Goal: Task Accomplishment & Management: Manage account settings

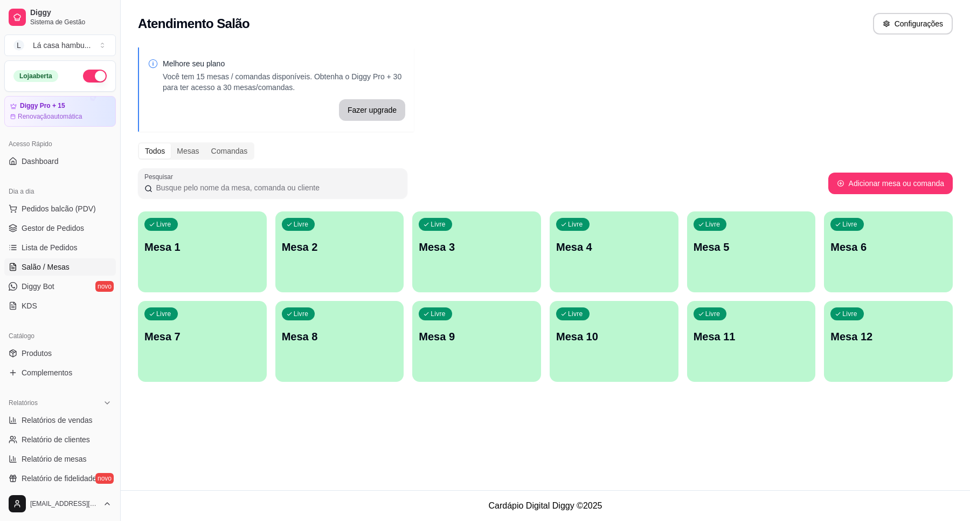
click at [611, 337] on p "Mesa 10" at bounding box center [614, 336] width 116 height 15
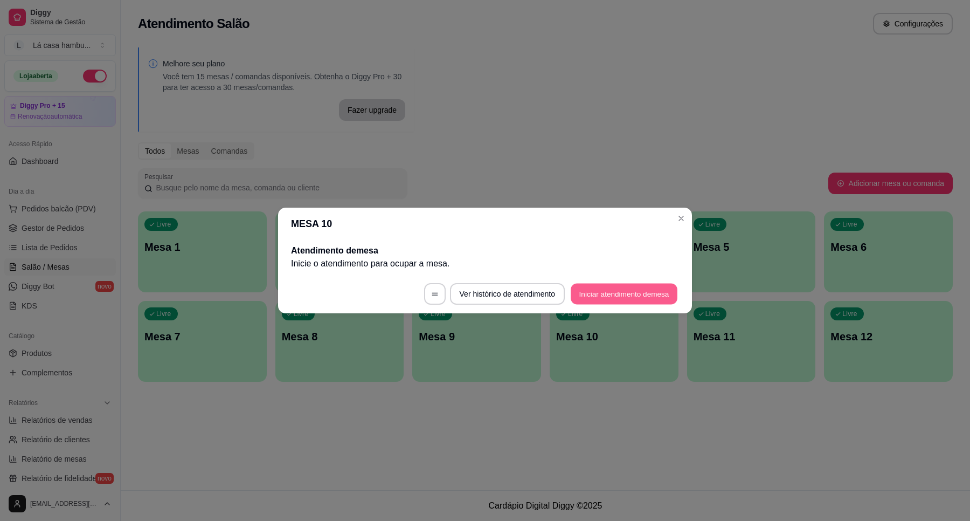
click at [634, 298] on button "Iniciar atendimento de mesa" at bounding box center [624, 294] width 107 height 21
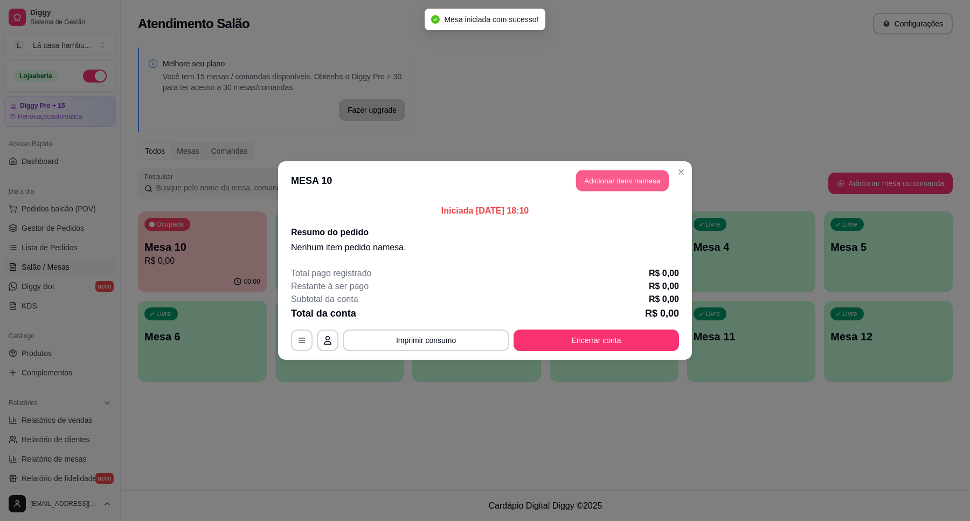
click at [648, 179] on button "Adicionar itens na mesa" at bounding box center [622, 180] width 93 height 21
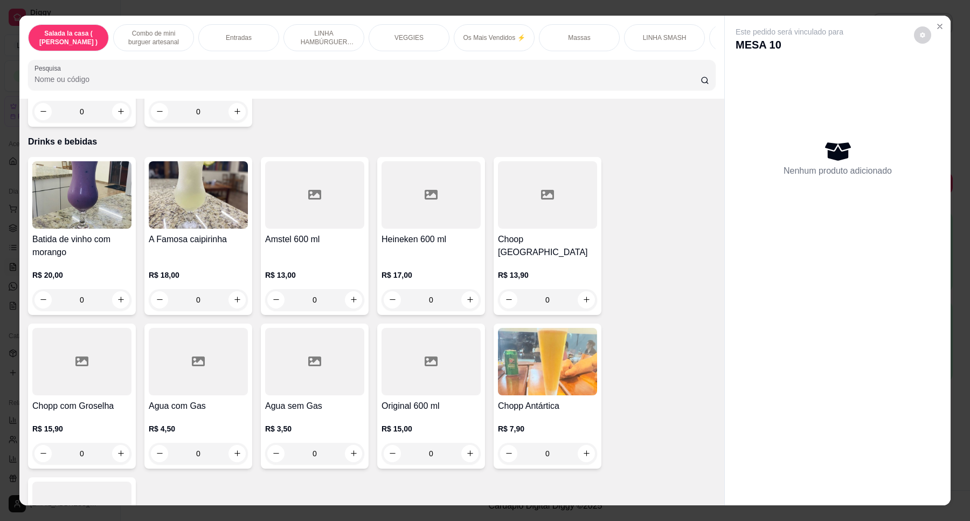
scroll to position [4565, 0]
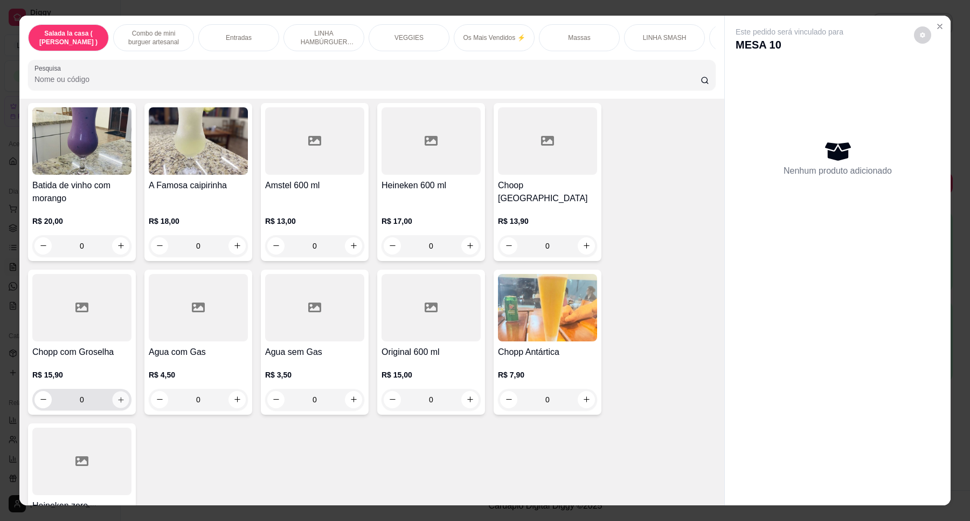
click at [119, 396] on icon "increase-product-quantity" at bounding box center [121, 400] width 8 height 8
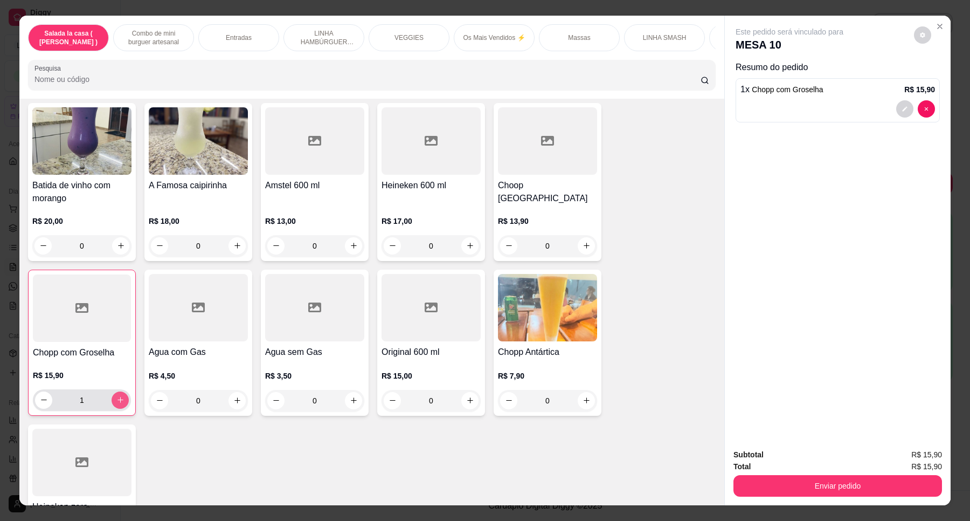
click at [119, 396] on icon "increase-product-quantity" at bounding box center [120, 400] width 8 height 8
type input "2"
click at [583, 242] on icon "increase-product-quantity" at bounding box center [587, 246] width 8 height 8
type input "1"
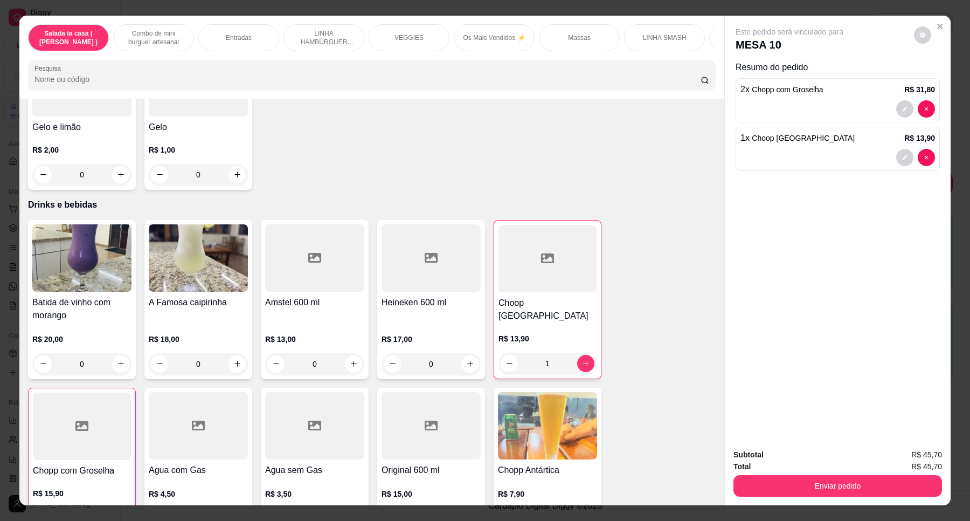
scroll to position [4621, 0]
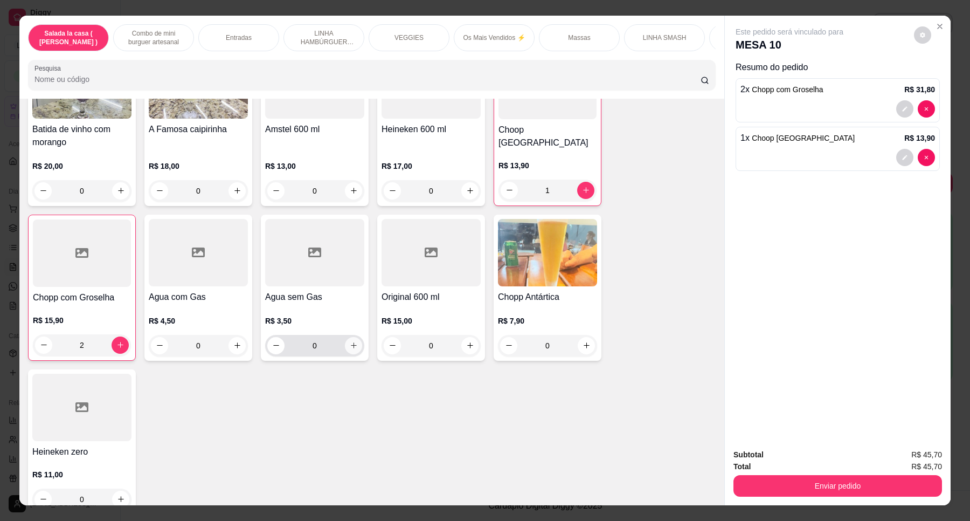
click at [350, 341] on icon "increase-product-quantity" at bounding box center [354, 345] width 8 height 8
type input "1"
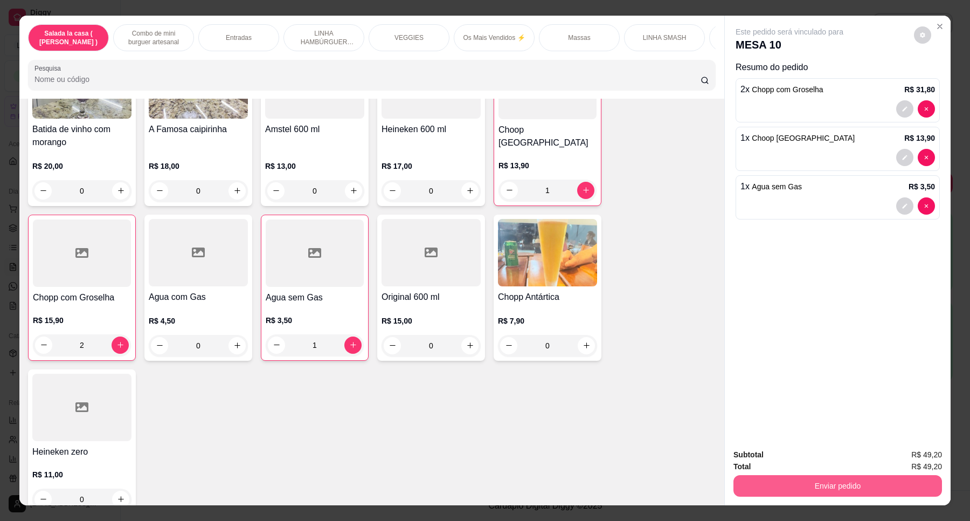
click at [826, 484] on button "Enviar pedido" at bounding box center [838, 486] width 209 height 22
click at [839, 486] on button "Enviar pedido" at bounding box center [838, 485] width 202 height 21
click at [903, 452] on button "Enviar pedido" at bounding box center [913, 459] width 59 height 20
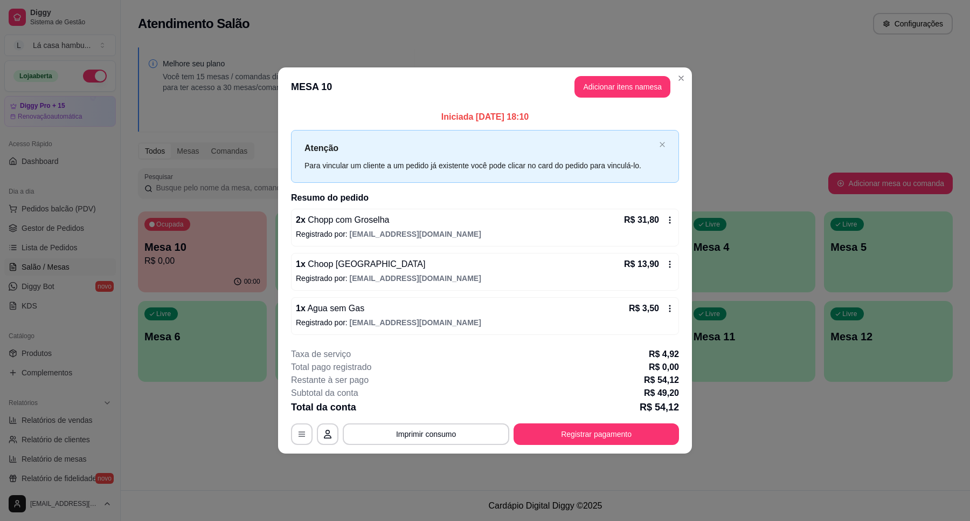
click at [669, 73] on header "MESA 10 Adicionar itens na mesa" at bounding box center [485, 86] width 414 height 39
click at [662, 77] on button "Adicionar itens na mesa" at bounding box center [623, 87] width 96 height 22
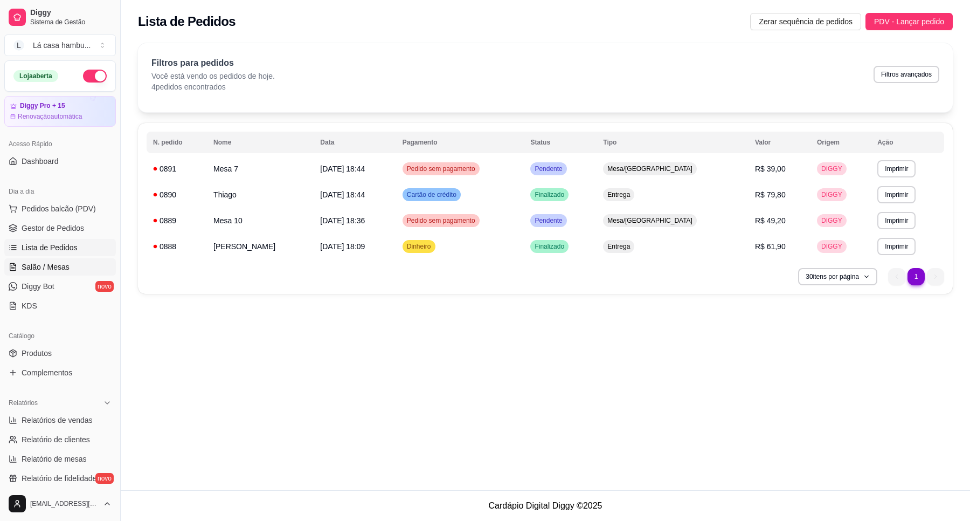
click at [53, 270] on span "Salão / Mesas" at bounding box center [46, 266] width 48 height 11
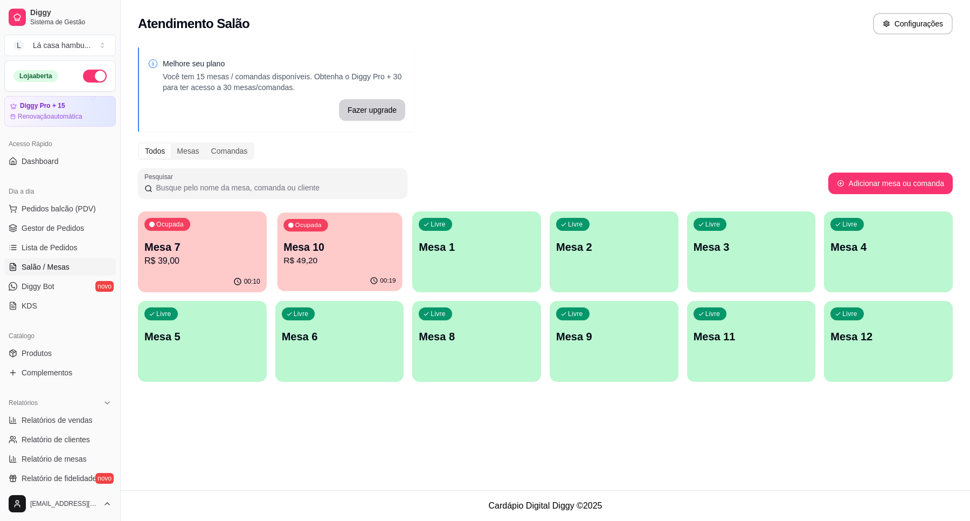
click at [327, 259] on p "R$ 49,20" at bounding box center [340, 260] width 112 height 12
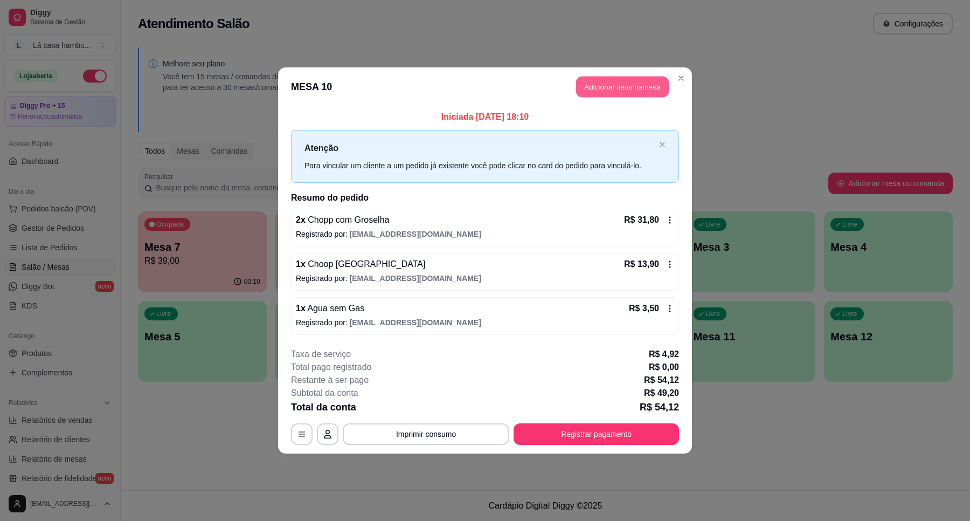
click at [602, 85] on button "Adicionar itens na mesa" at bounding box center [622, 87] width 93 height 21
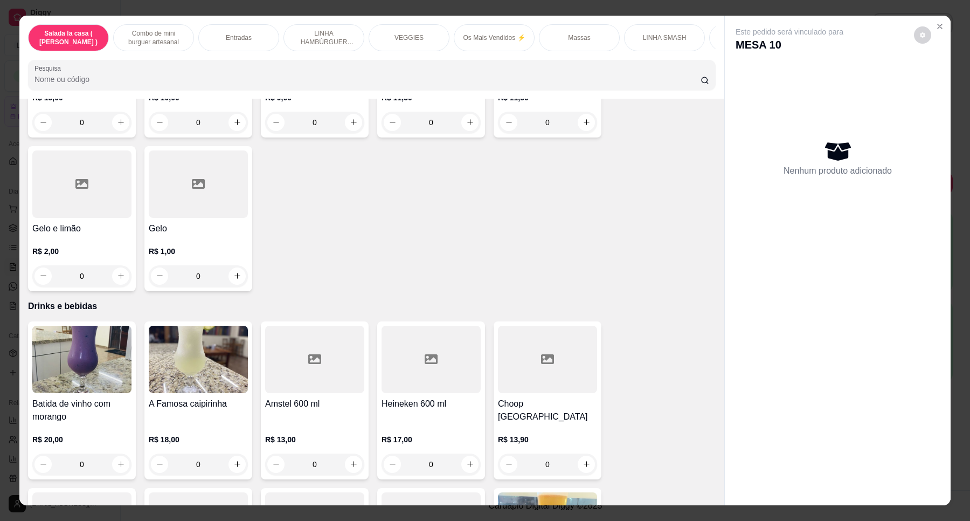
scroll to position [4620, 0]
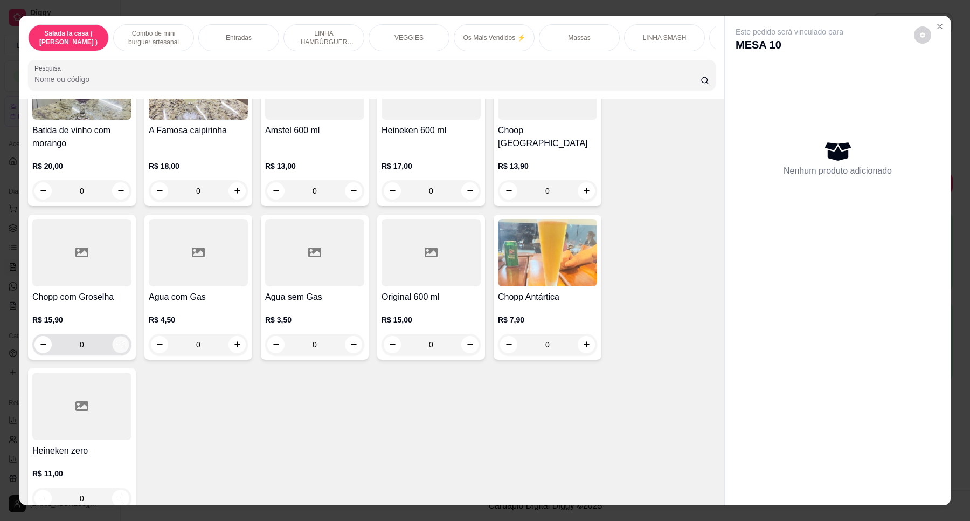
click at [119, 341] on icon "increase-product-quantity" at bounding box center [121, 345] width 8 height 8
type input "1"
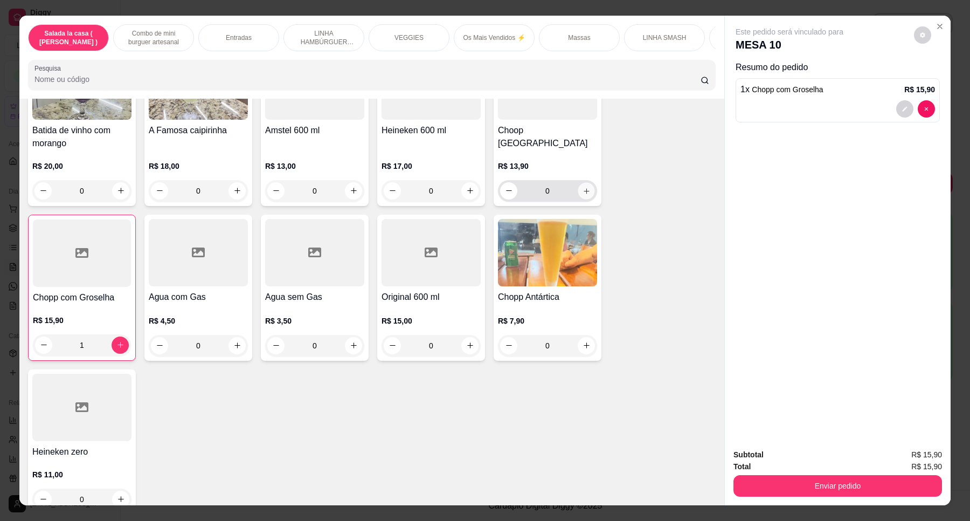
click at [583, 187] on icon "increase-product-quantity" at bounding box center [587, 191] width 8 height 8
type input "1"
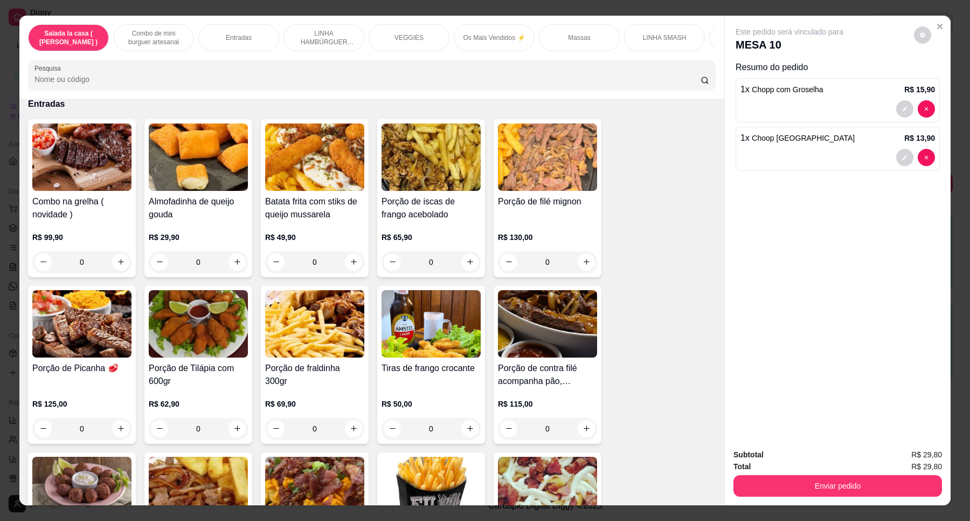
scroll to position [254, 0]
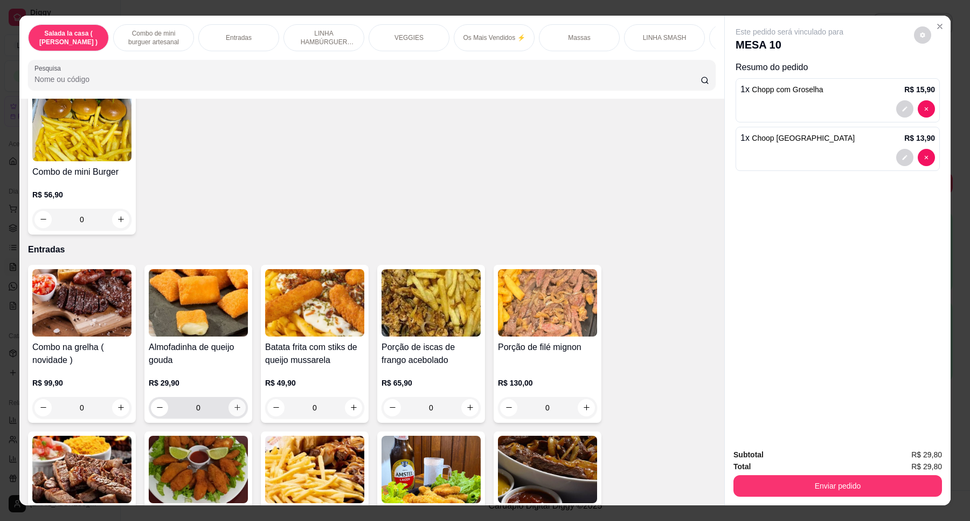
click at [233, 411] on icon "increase-product-quantity" at bounding box center [237, 407] width 8 height 8
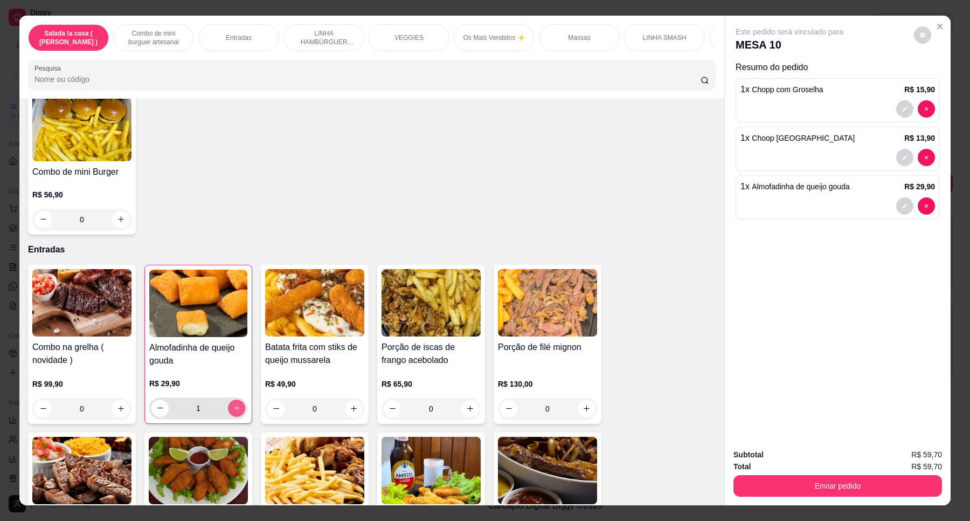
type input "1"
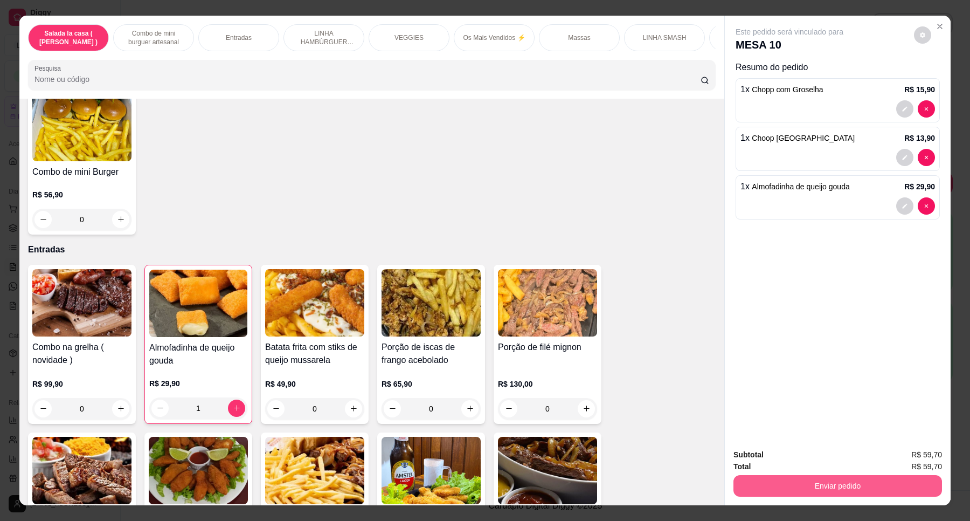
click at [818, 484] on button "Enviar pedido" at bounding box center [838, 486] width 209 height 22
click at [912, 461] on button "Enviar pedido" at bounding box center [913, 459] width 59 height 20
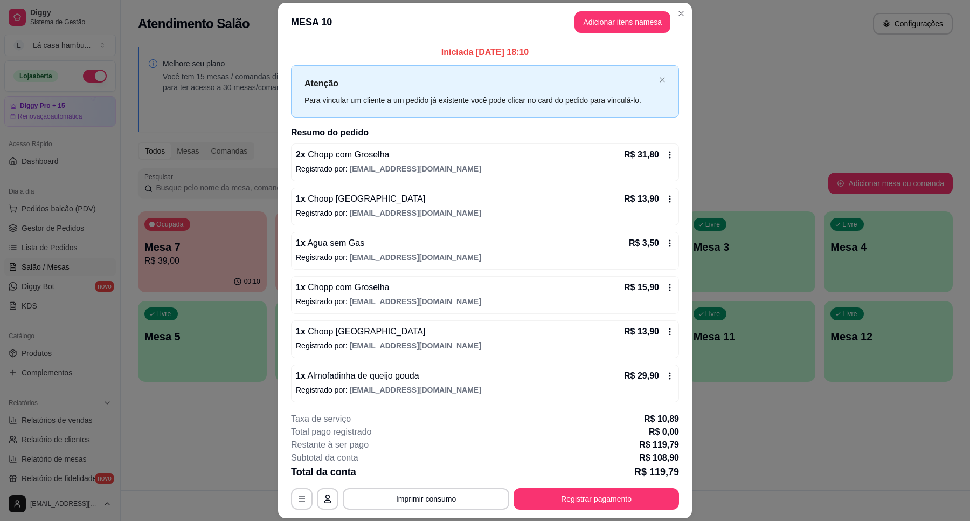
click at [494, 385] on p "Registrado por: [EMAIL_ADDRESS][DOMAIN_NAME]" at bounding box center [485, 389] width 378 height 11
click at [435, 498] on button "Imprimir consumo" at bounding box center [427, 498] width 162 height 21
click at [420, 470] on button "IMPRESSORA" at bounding box center [424, 473] width 78 height 17
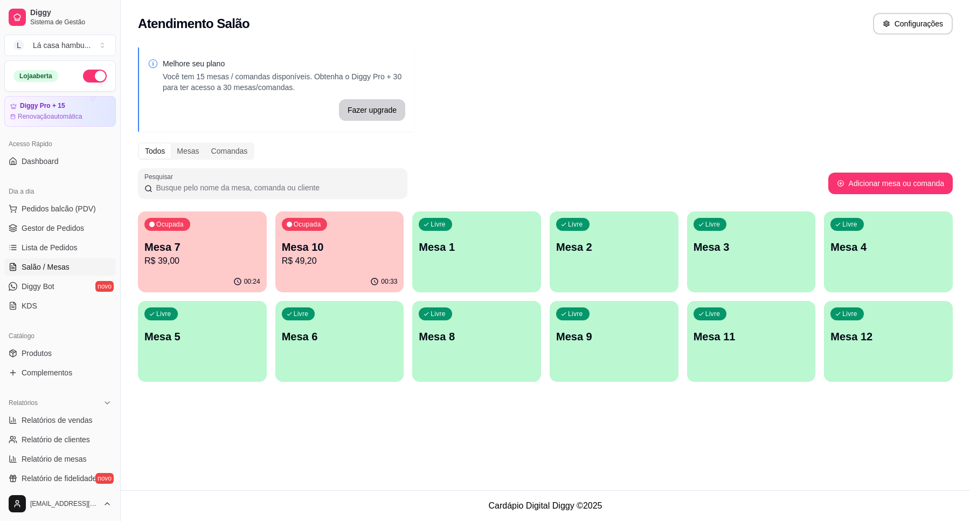
click at [891, 335] on p "Mesa 12" at bounding box center [889, 336] width 116 height 15
click at [459, 332] on p "Mesa 8" at bounding box center [477, 336] width 112 height 15
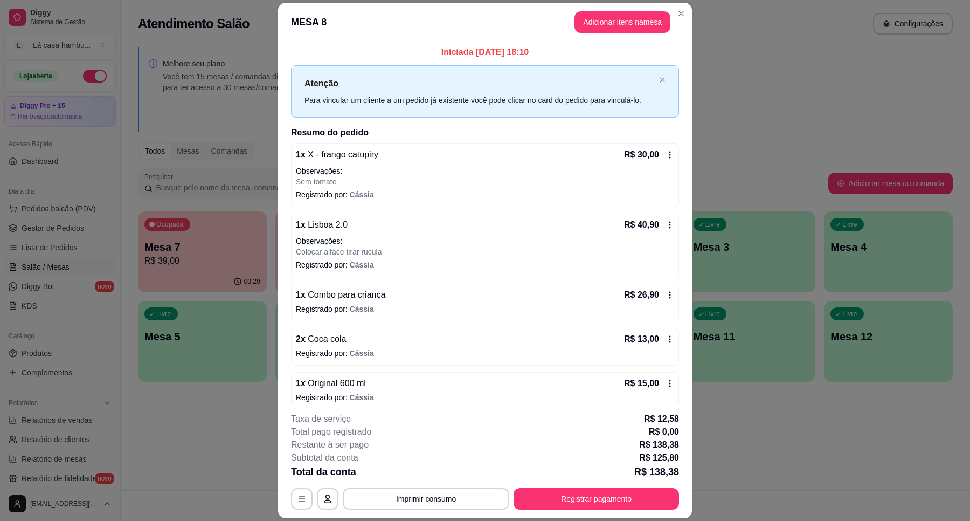
click at [364, 356] on span "Cássia" at bounding box center [362, 353] width 24 height 9
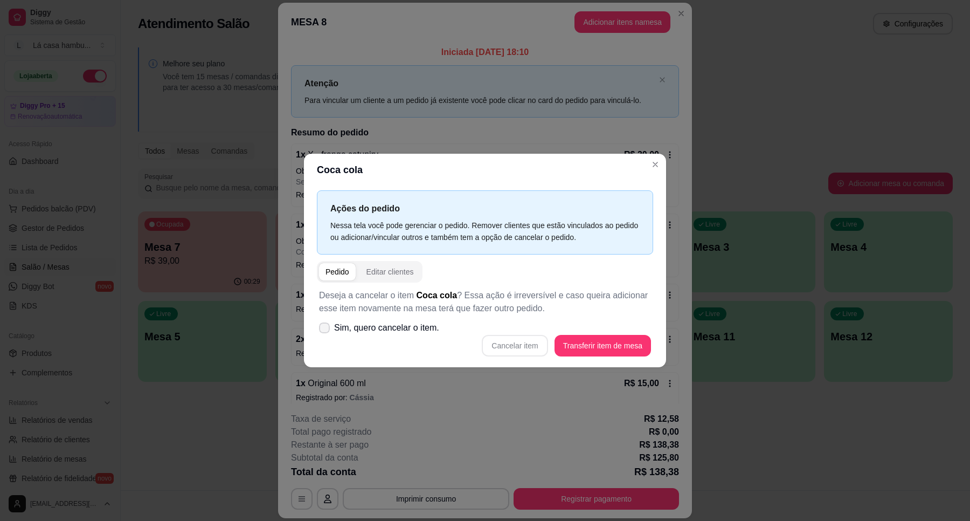
click at [322, 327] on icon at bounding box center [324, 328] width 9 height 6
click at [322, 330] on input "Sim, quero cancelar o item." at bounding box center [322, 333] width 7 height 7
checkbox input "true"
click at [529, 348] on button "Cancelar item" at bounding box center [515, 345] width 64 height 21
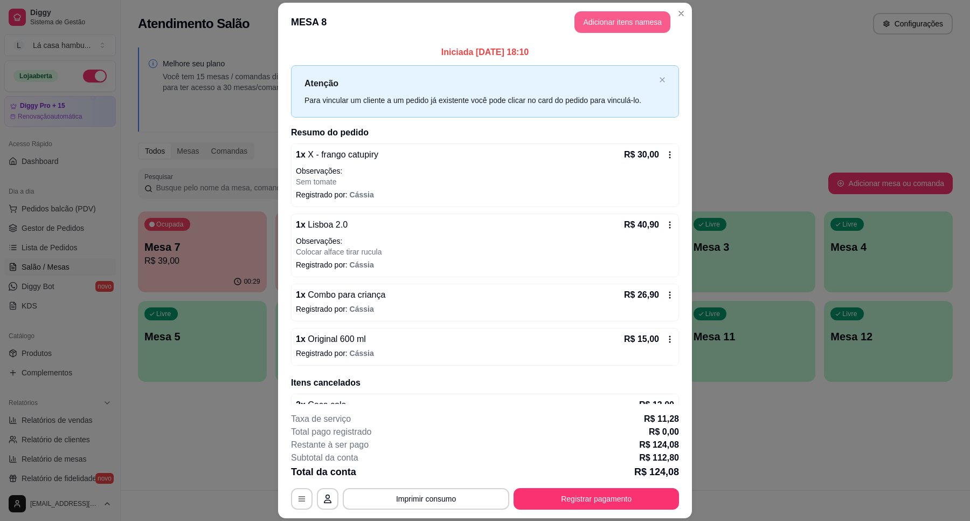
click at [618, 17] on button "Adicionar itens na mesa" at bounding box center [623, 22] width 96 height 22
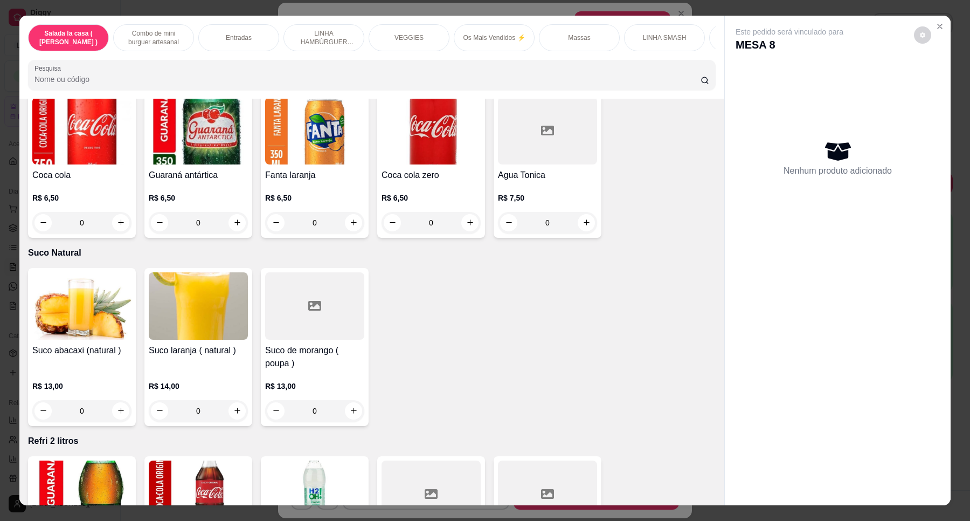
scroll to position [3819, 0]
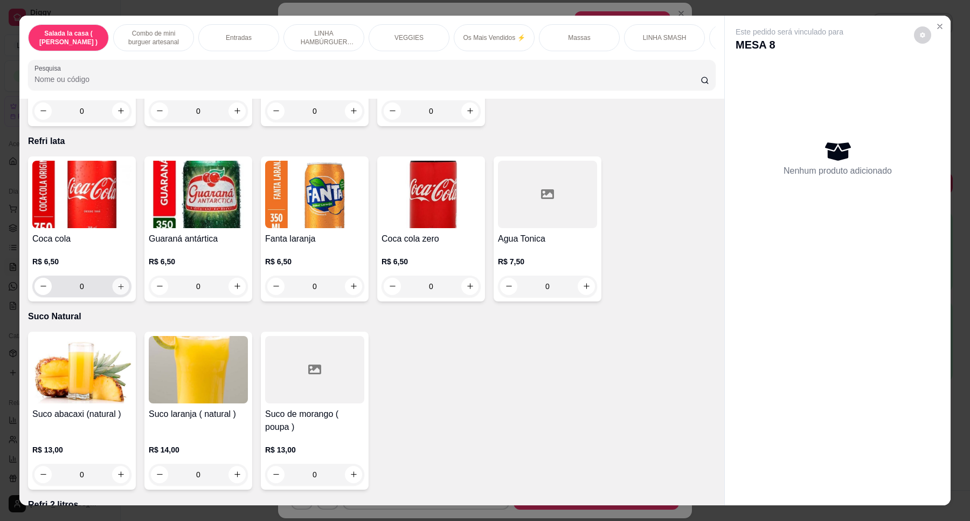
click at [117, 282] on icon "increase-product-quantity" at bounding box center [121, 286] width 8 height 8
type input "1"
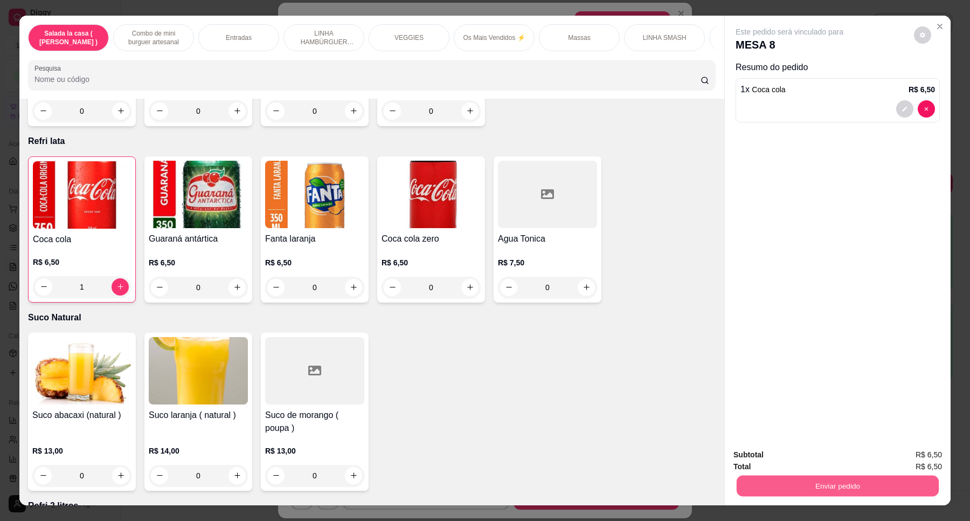
click at [827, 485] on button "Enviar pedido" at bounding box center [838, 485] width 202 height 21
click at [891, 456] on button "Enviar pedido" at bounding box center [913, 459] width 59 height 20
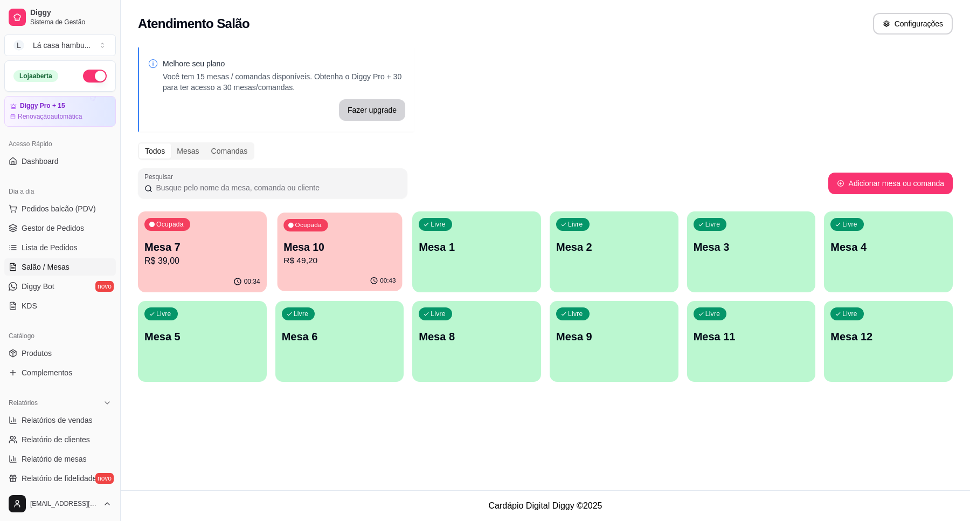
click at [346, 261] on p "R$ 49,20" at bounding box center [340, 260] width 112 height 12
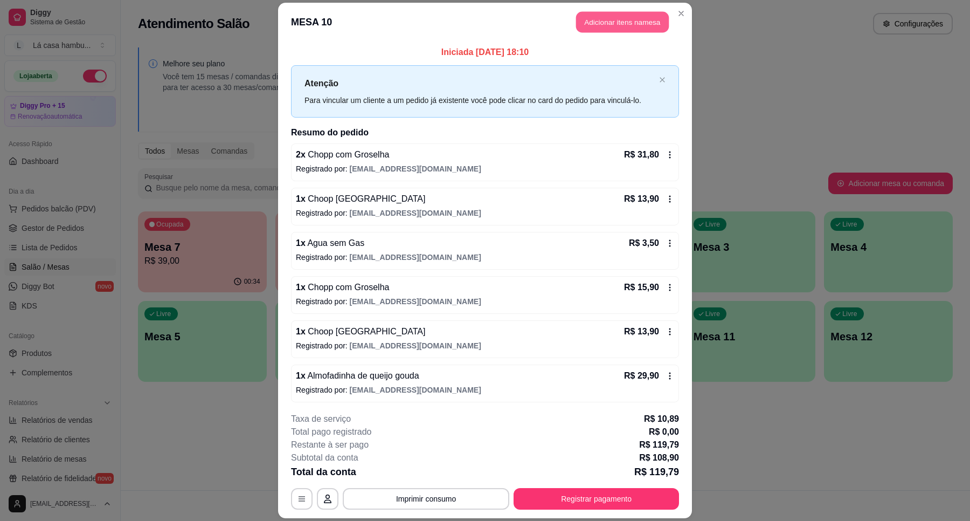
click at [646, 15] on button "Adicionar itens na mesa" at bounding box center [622, 21] width 93 height 21
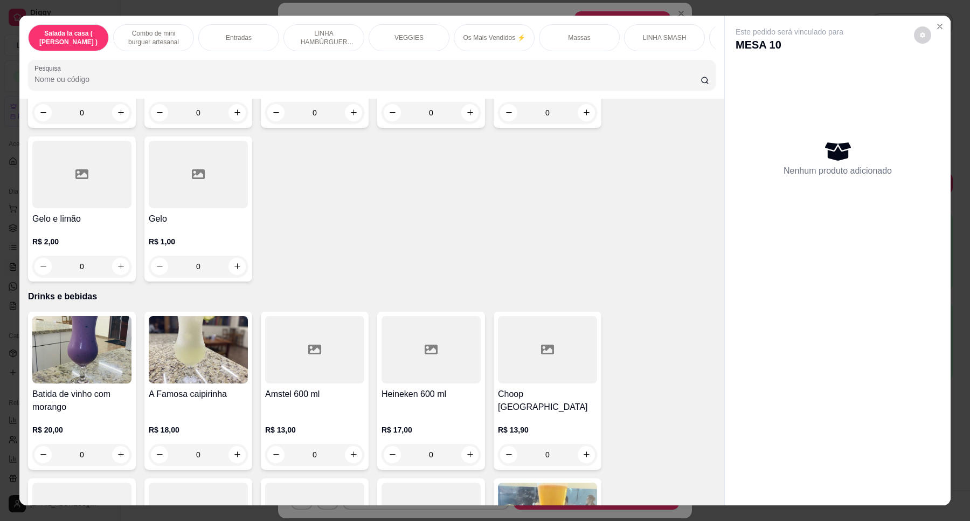
scroll to position [4620, 0]
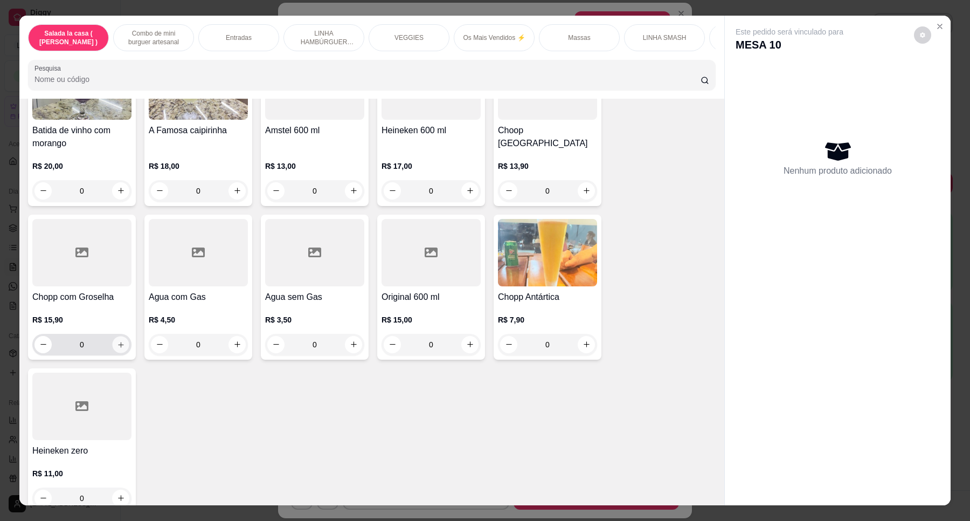
click at [117, 341] on icon "increase-product-quantity" at bounding box center [121, 345] width 8 height 8
type input "1"
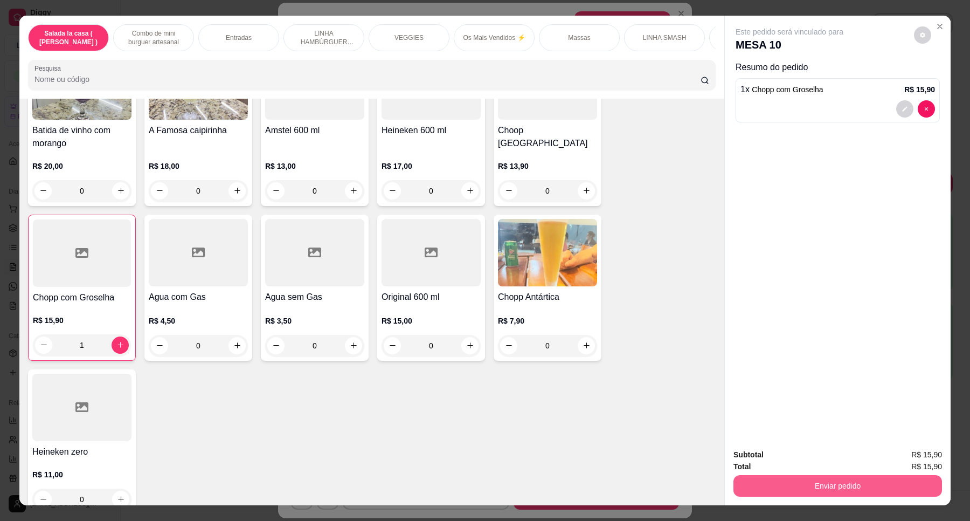
click at [836, 489] on button "Enviar pedido" at bounding box center [838, 486] width 209 height 22
click at [910, 453] on button "Enviar pedido" at bounding box center [913, 459] width 61 height 20
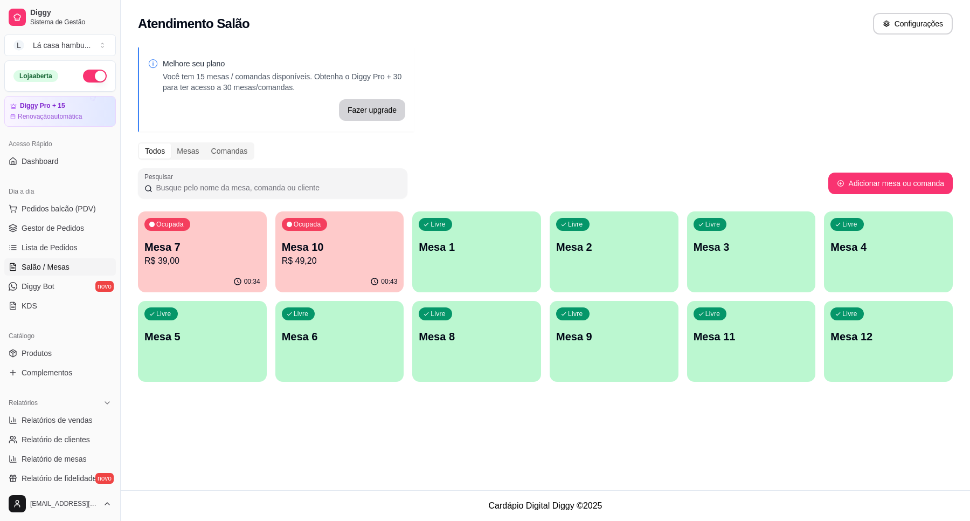
click at [473, 352] on div "Livre Mesa 8" at bounding box center [476, 335] width 129 height 68
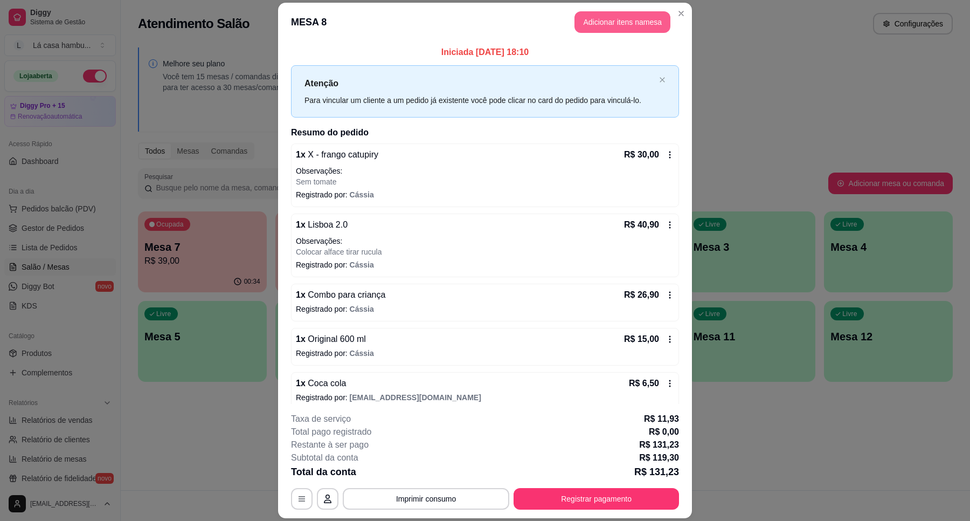
click at [625, 22] on button "Adicionar itens na mesa" at bounding box center [623, 22] width 96 height 22
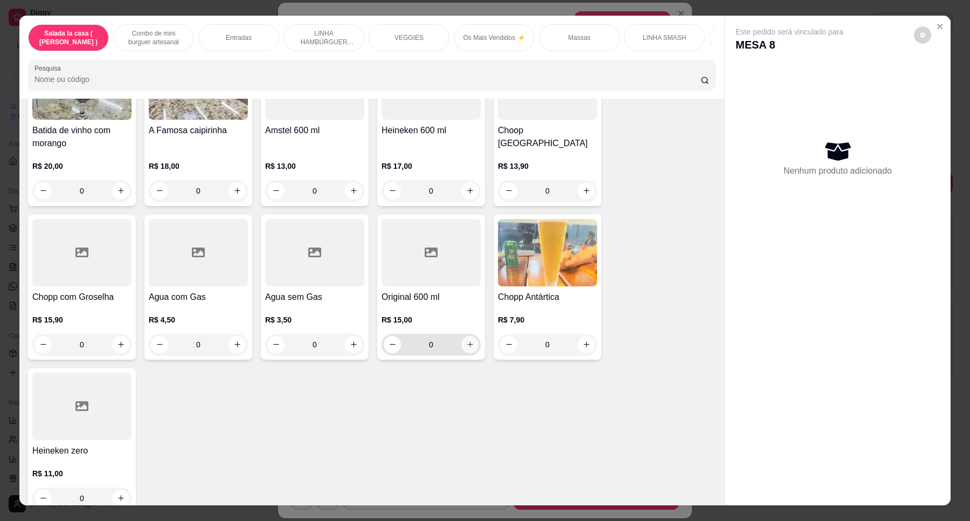
click at [466, 340] on icon "increase-product-quantity" at bounding box center [470, 344] width 8 height 8
type input "1"
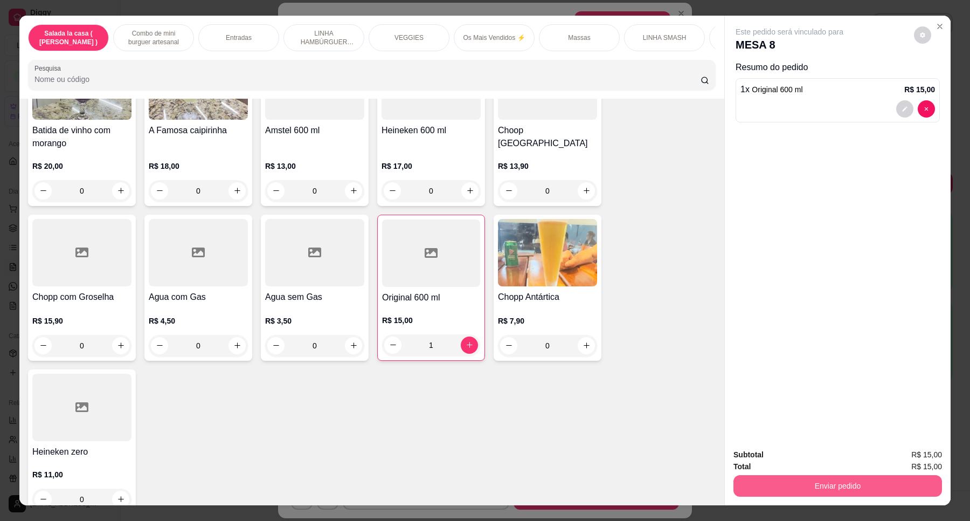
click at [815, 484] on button "Enviar pedido" at bounding box center [838, 486] width 209 height 22
click at [901, 456] on button "Enviar pedido" at bounding box center [913, 459] width 61 height 20
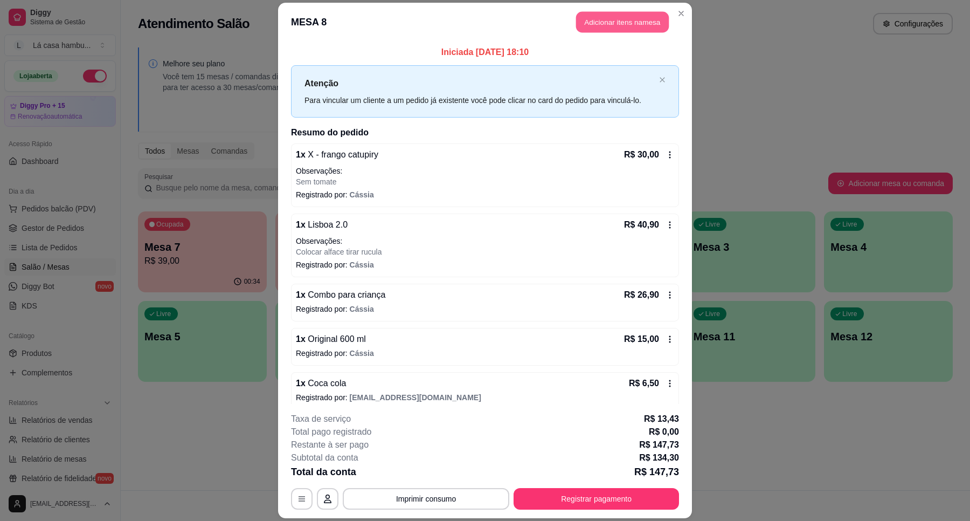
click at [610, 25] on button "Adicionar itens na mesa" at bounding box center [622, 21] width 93 height 21
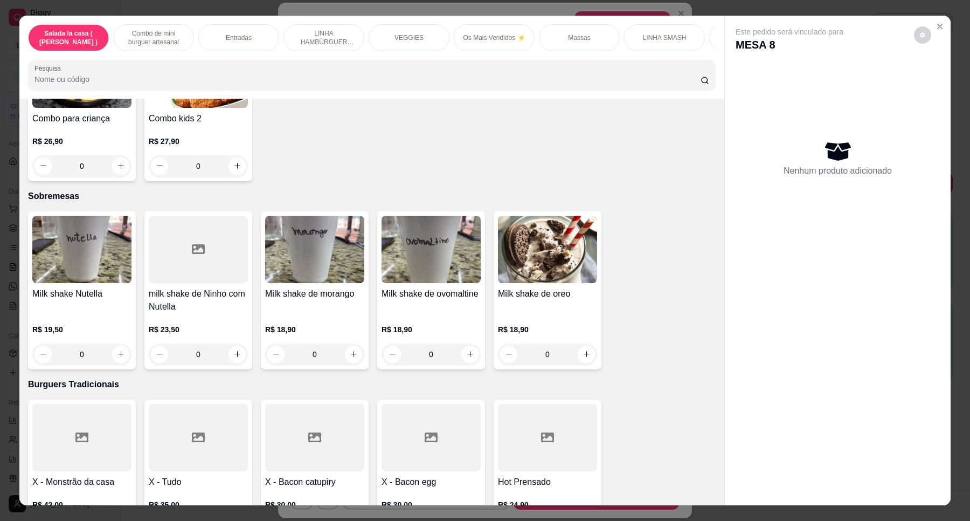
scroll to position [2901, 0]
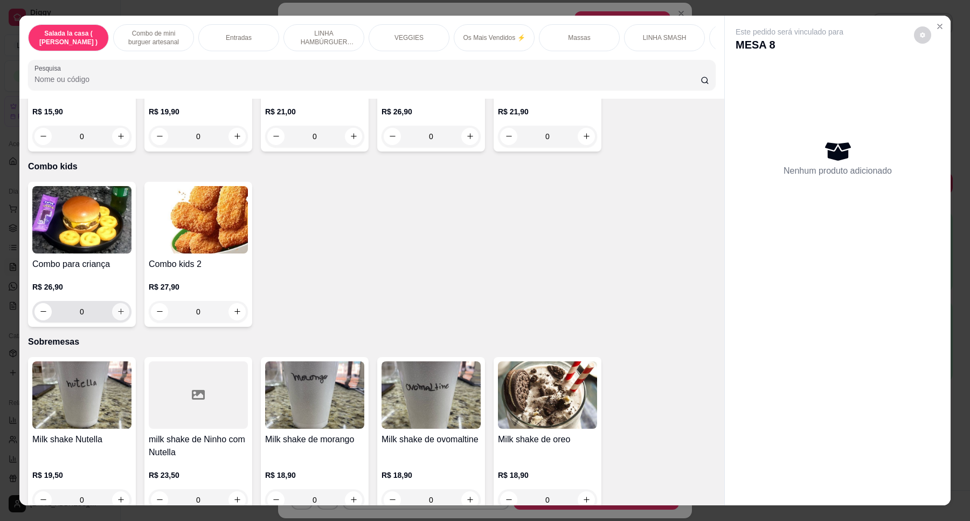
click at [115, 303] on button "increase-product-quantity" at bounding box center [120, 311] width 17 height 17
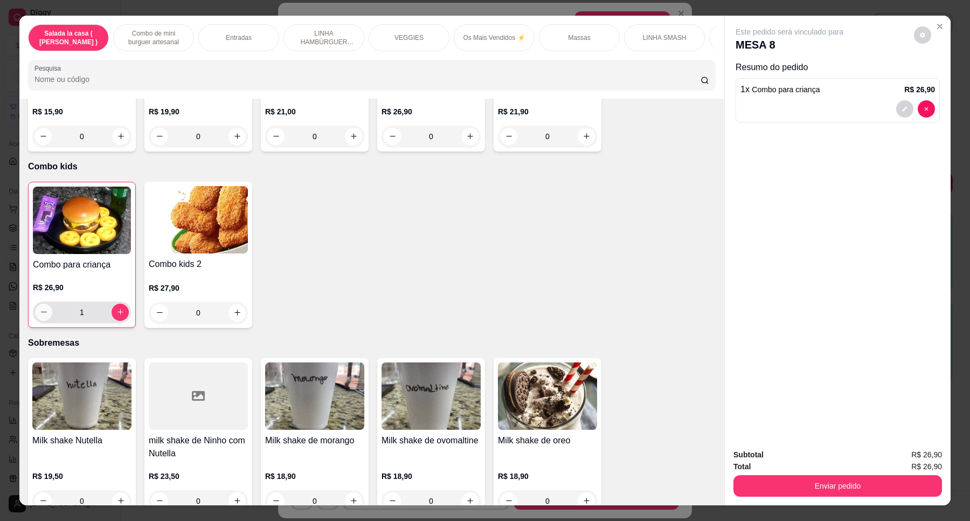
click at [41, 303] on button "decrease-product-quantity" at bounding box center [43, 311] width 17 height 17
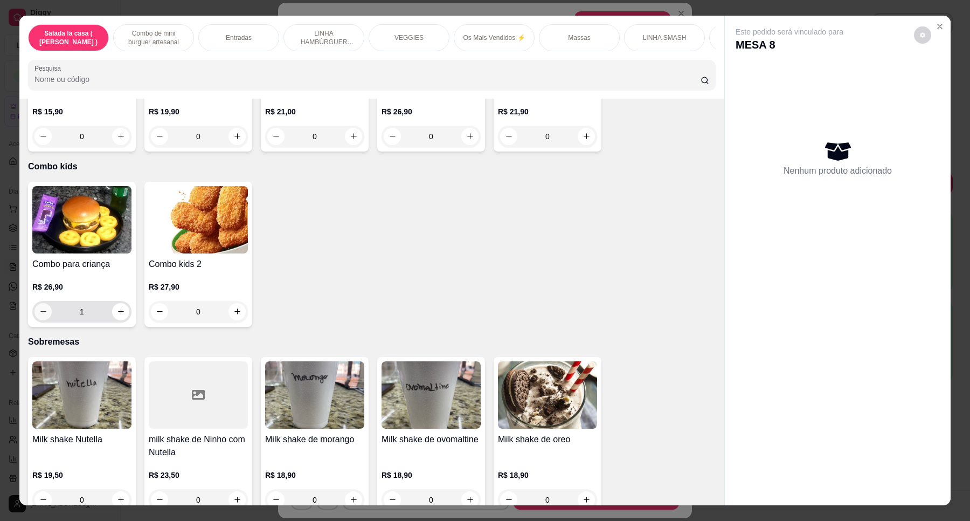
type input "0"
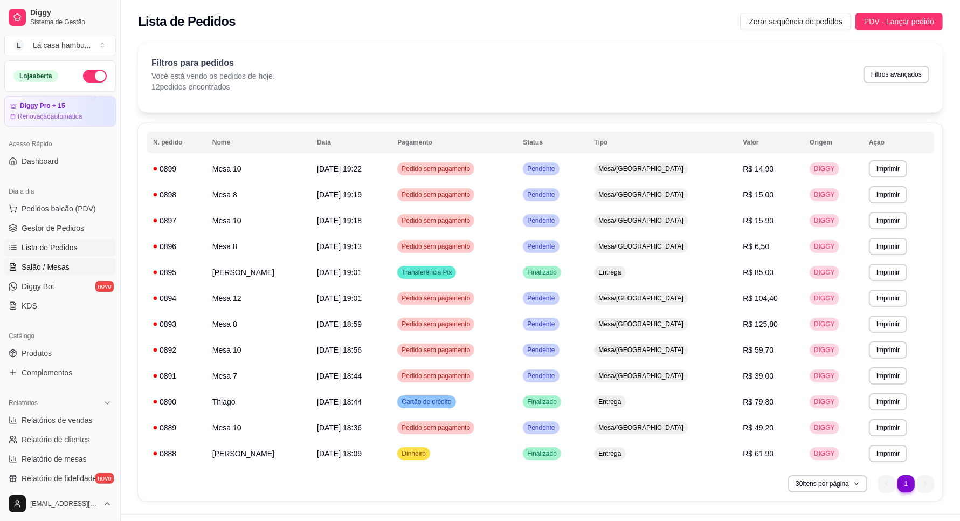
click at [51, 268] on span "Salão / Mesas" at bounding box center [46, 266] width 48 height 11
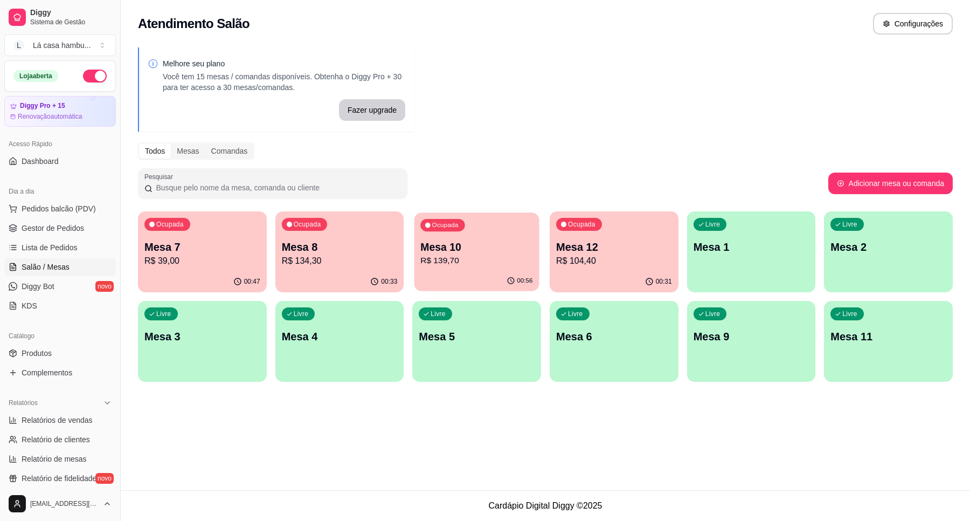
click at [500, 254] on p "R$ 139,70" at bounding box center [477, 260] width 112 height 12
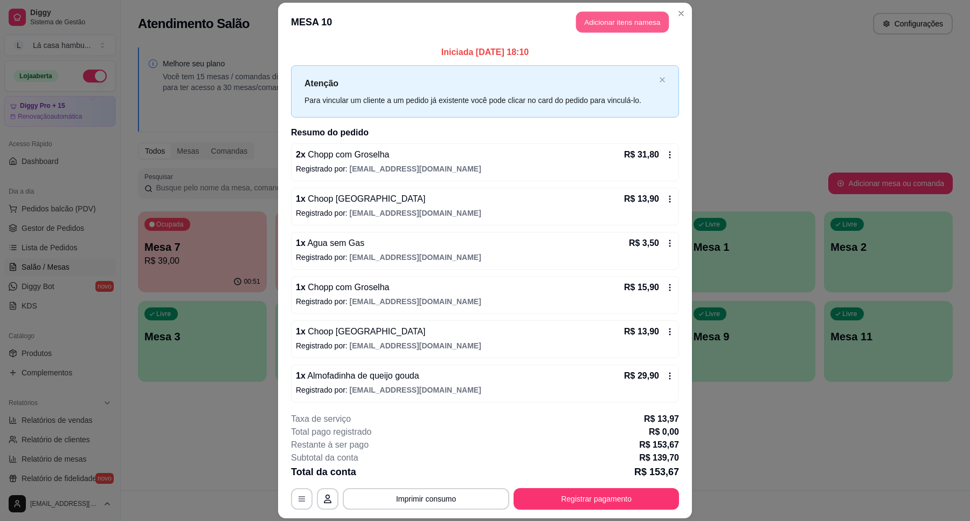
click at [634, 19] on button "Adicionar itens na mesa" at bounding box center [622, 21] width 93 height 21
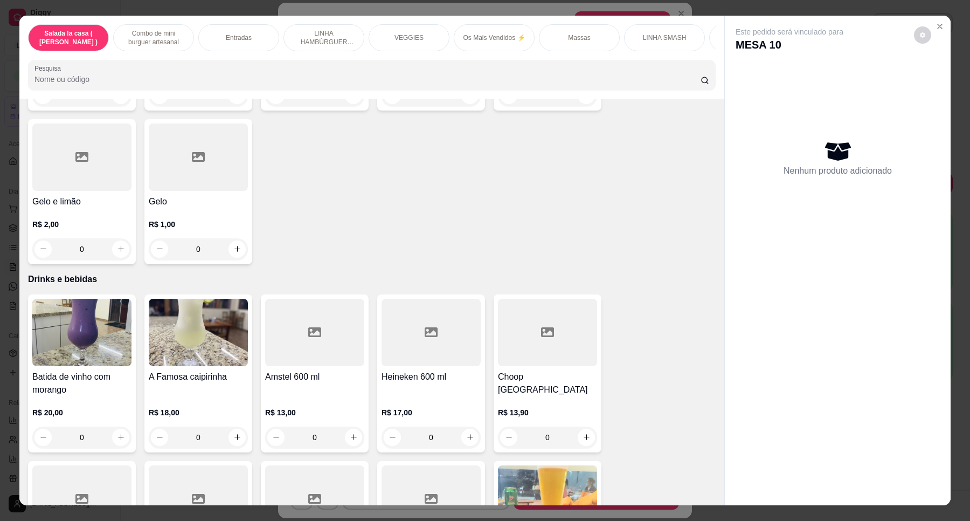
scroll to position [4620, 0]
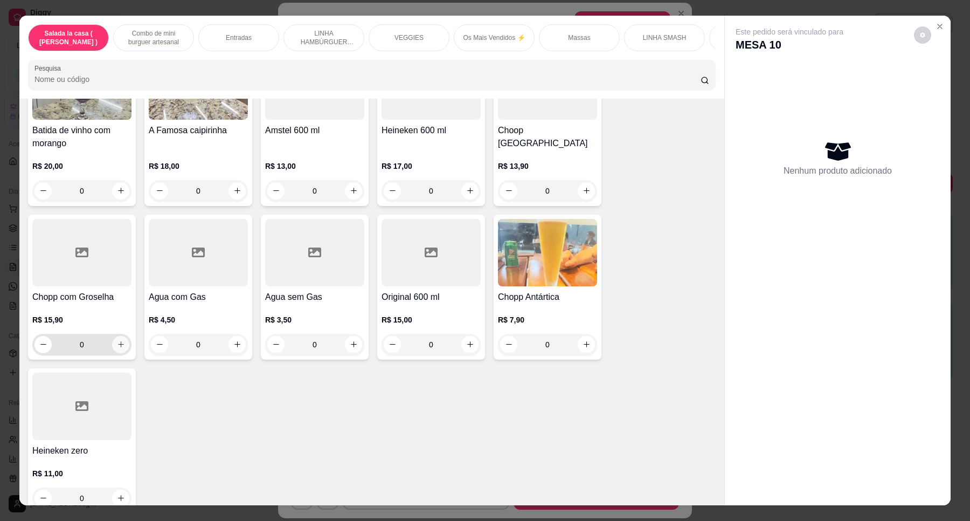
click at [117, 340] on icon "increase-product-quantity" at bounding box center [121, 344] width 8 height 8
type input "1"
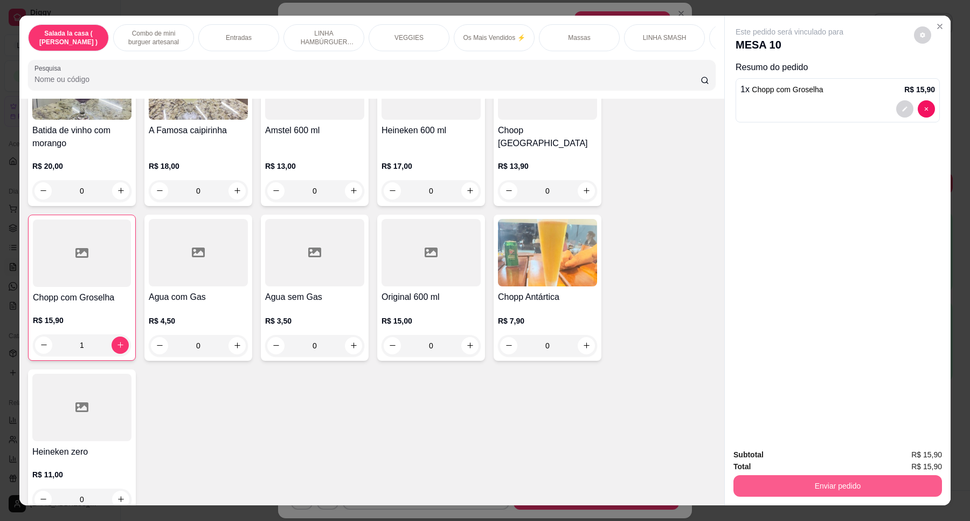
click at [817, 488] on button "Enviar pedido" at bounding box center [838, 486] width 209 height 22
click at [918, 454] on button "Enviar pedido" at bounding box center [913, 459] width 61 height 20
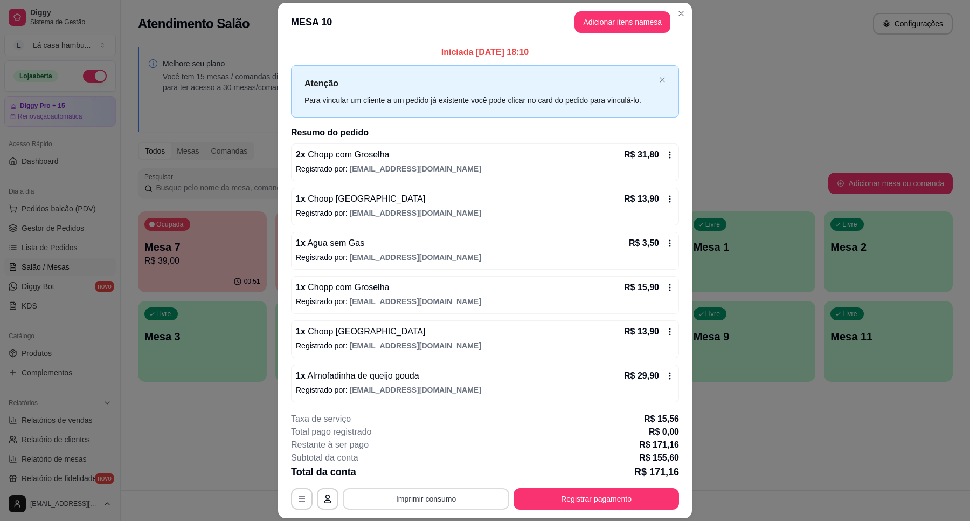
click at [430, 500] on button "Imprimir consumo" at bounding box center [426, 499] width 167 height 22
click at [431, 476] on button "IMPRESSORA" at bounding box center [424, 473] width 78 height 17
click at [598, 499] on button "Registrar pagamento" at bounding box center [596, 499] width 165 height 22
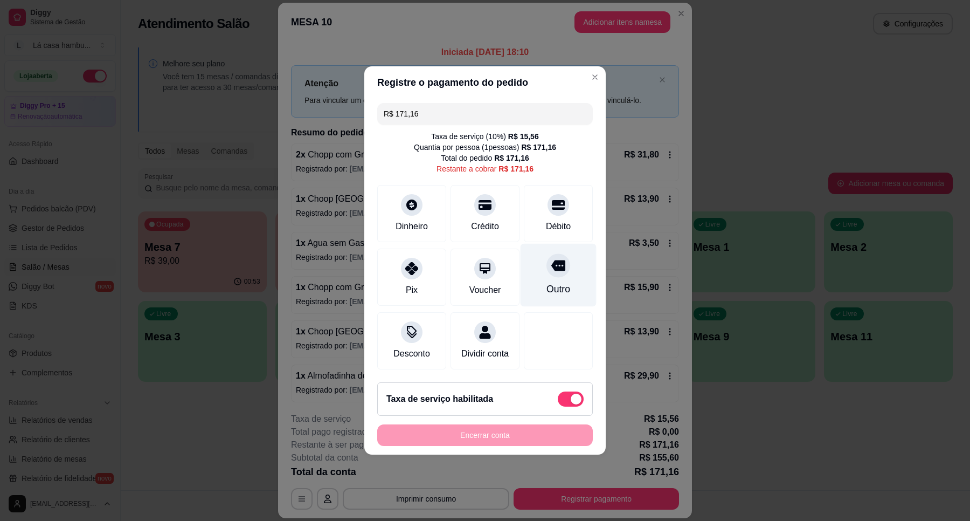
click at [551, 260] on icon at bounding box center [558, 265] width 14 height 11
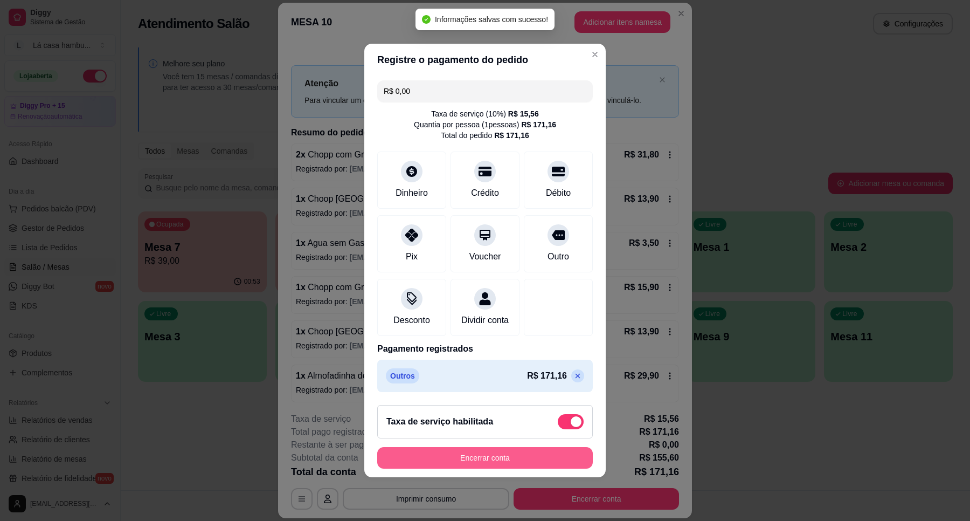
type input "R$ 0,00"
click at [488, 464] on button "Encerrar conta" at bounding box center [485, 457] width 209 height 21
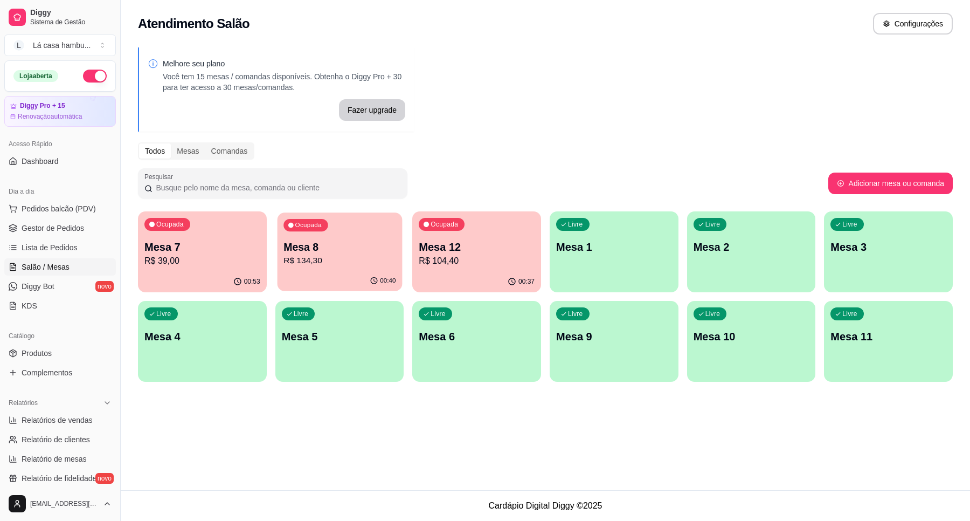
click at [332, 264] on p "R$ 134,30" at bounding box center [340, 260] width 112 height 12
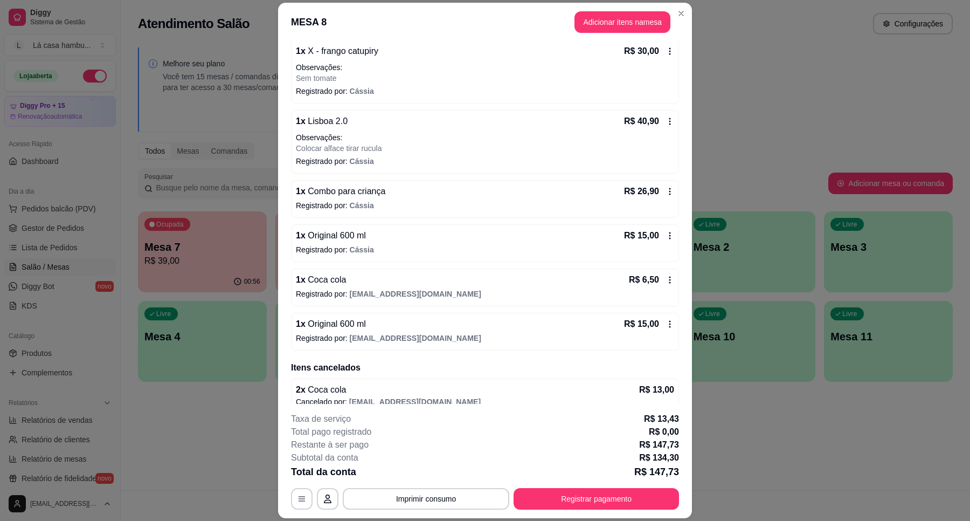
scroll to position [117, 0]
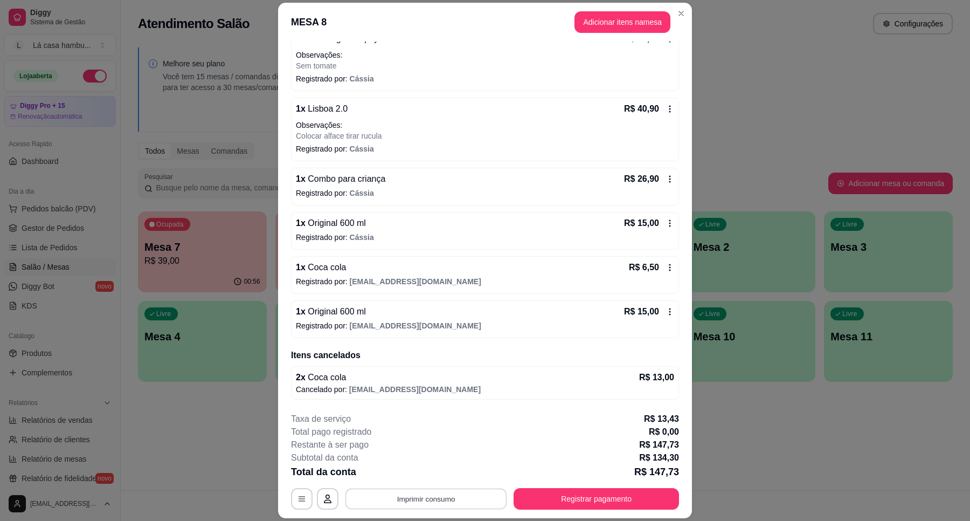
click at [418, 495] on button "Imprimir consumo" at bounding box center [427, 498] width 162 height 21
click at [433, 476] on button "IMPRESSORA" at bounding box center [424, 474] width 75 height 17
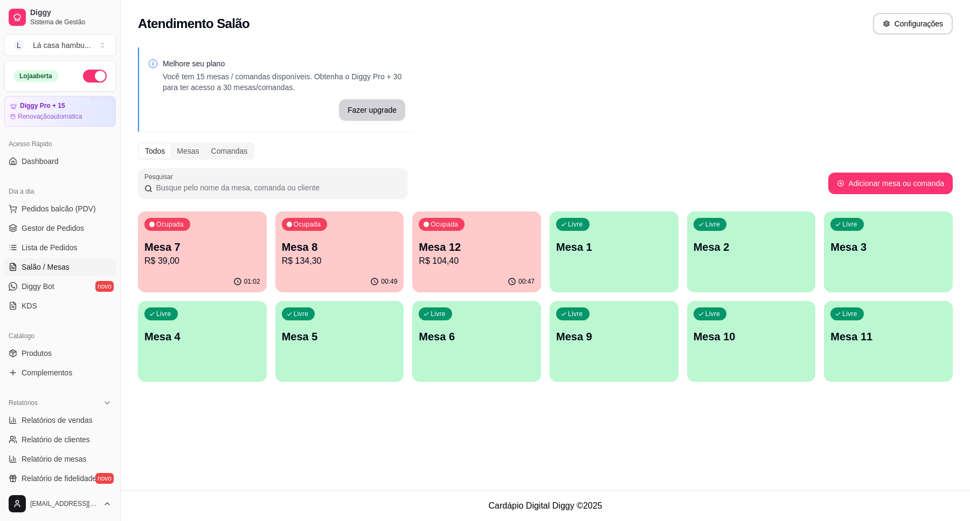
click at [458, 237] on div "Ocupada Mesa 12 R$ 104,40" at bounding box center [476, 241] width 129 height 60
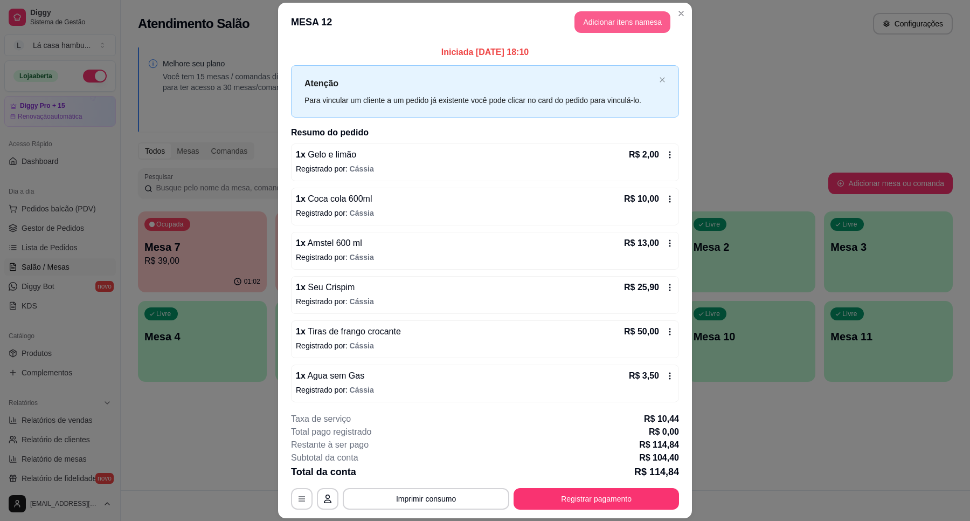
click at [640, 27] on button "Adicionar itens na mesa" at bounding box center [623, 22] width 96 height 22
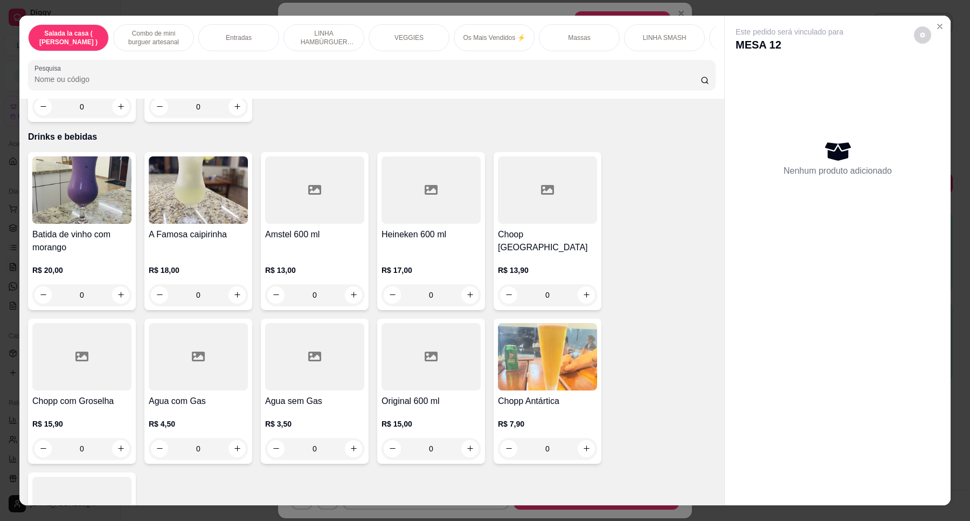
scroll to position [4485, 0]
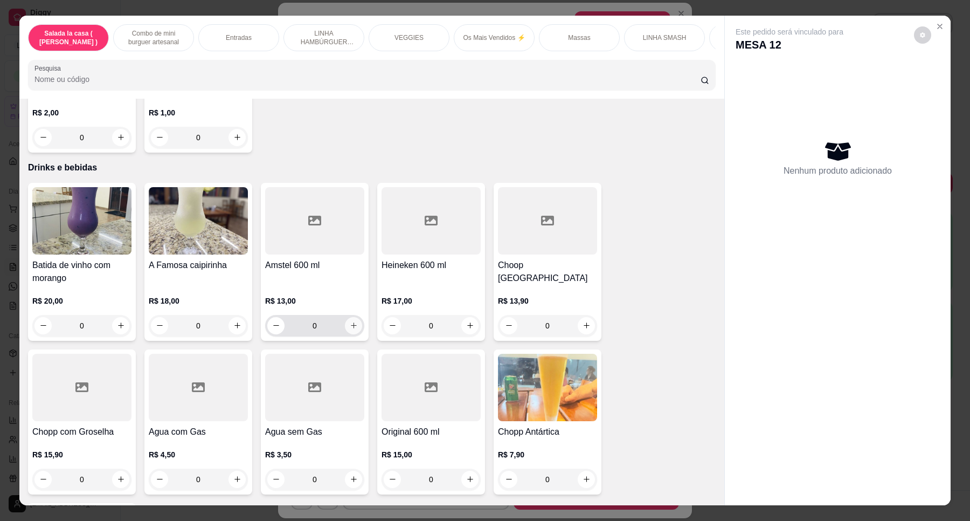
click at [352, 321] on icon "increase-product-quantity" at bounding box center [354, 325] width 8 height 8
type input "1"
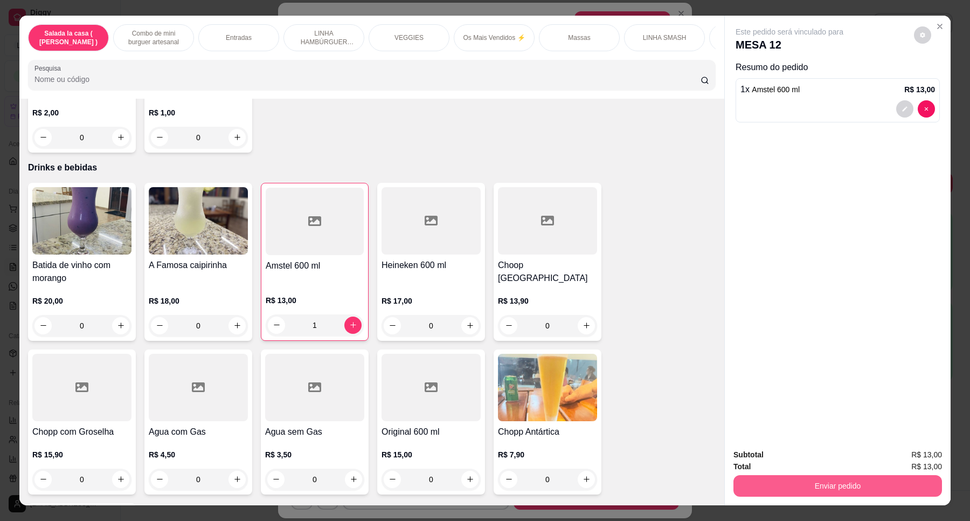
click at [827, 484] on button "Enviar pedido" at bounding box center [838, 486] width 209 height 22
click at [913, 459] on button "Enviar pedido" at bounding box center [913, 459] width 59 height 20
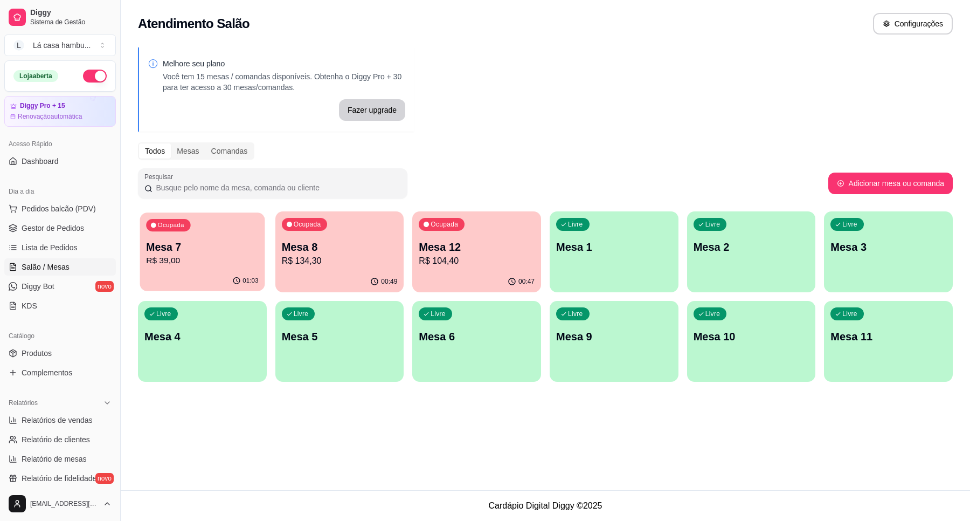
click at [202, 259] on p "R$ 39,00" at bounding box center [202, 260] width 112 height 12
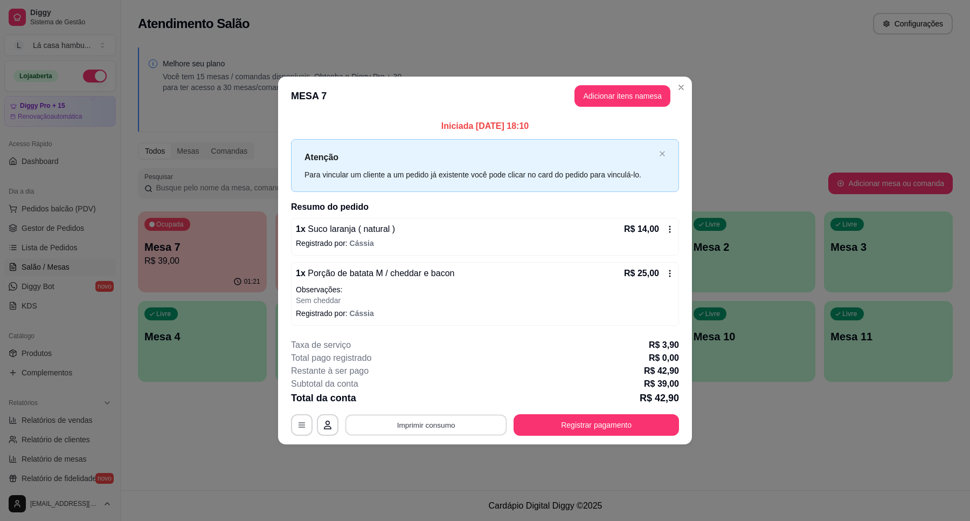
click at [426, 425] on button "Imprimir consumo" at bounding box center [427, 424] width 162 height 21
click at [639, 91] on button "Adicionar itens na mesa" at bounding box center [623, 96] width 96 height 22
click at [637, 100] on button "Adicionar itens na mesa" at bounding box center [623, 96] width 96 height 22
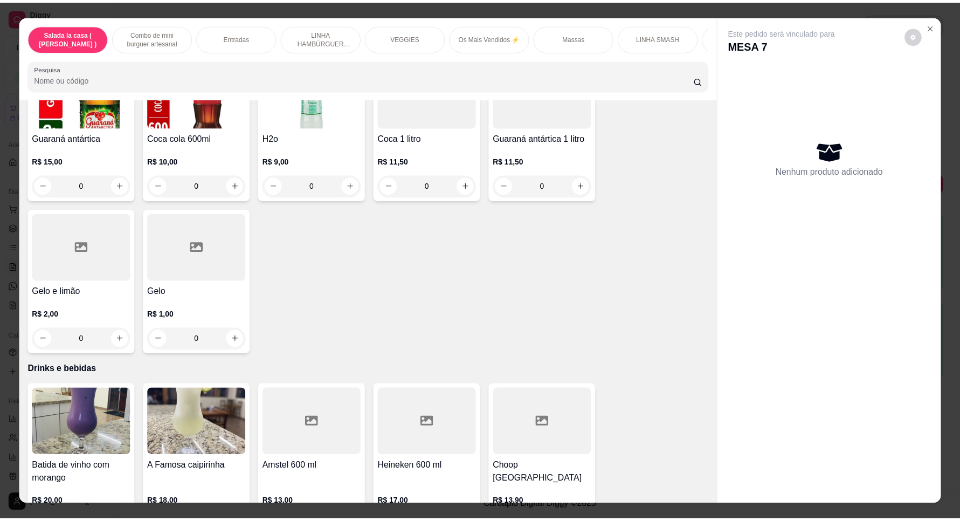
scroll to position [4038, 0]
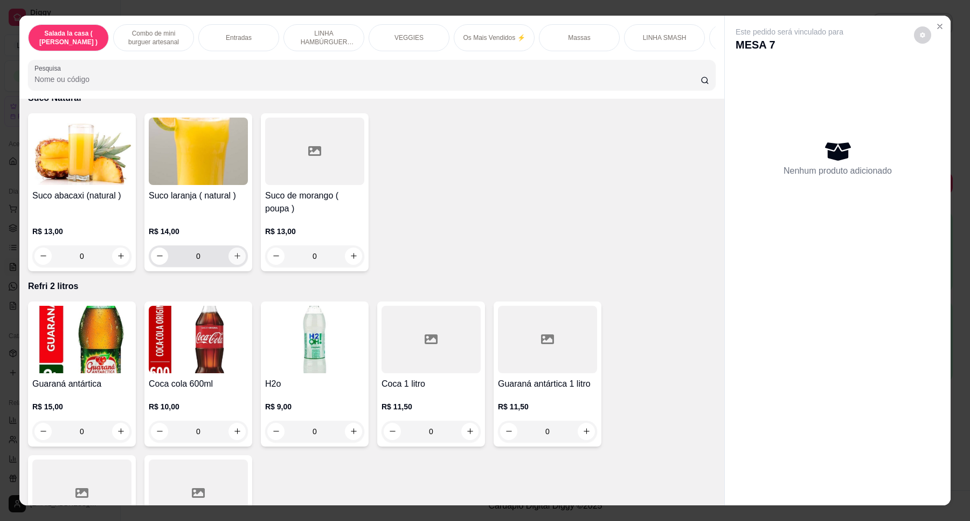
click at [233, 252] on icon "increase-product-quantity" at bounding box center [237, 256] width 8 height 8
type input "1"
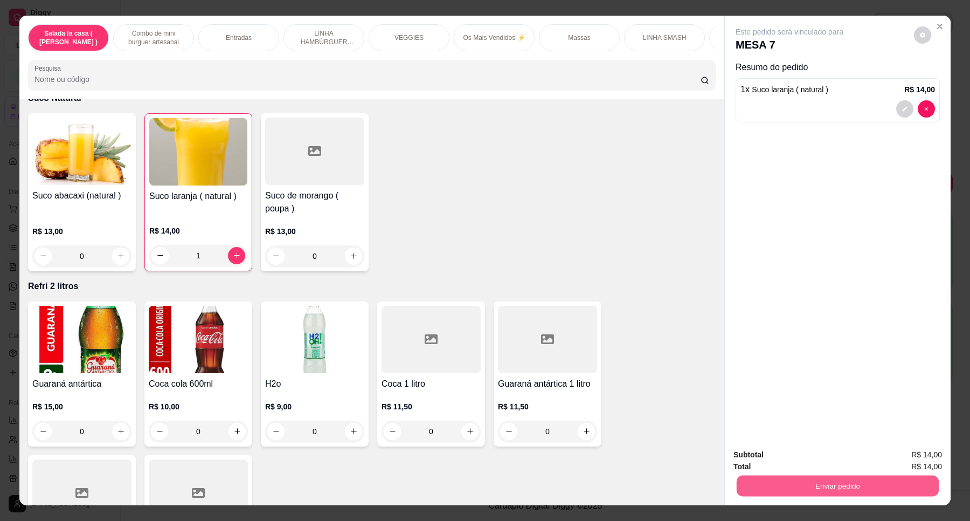
click at [866, 491] on button "Enviar pedido" at bounding box center [838, 485] width 202 height 21
click at [933, 459] on button "Enviar pedido" at bounding box center [913, 459] width 61 height 20
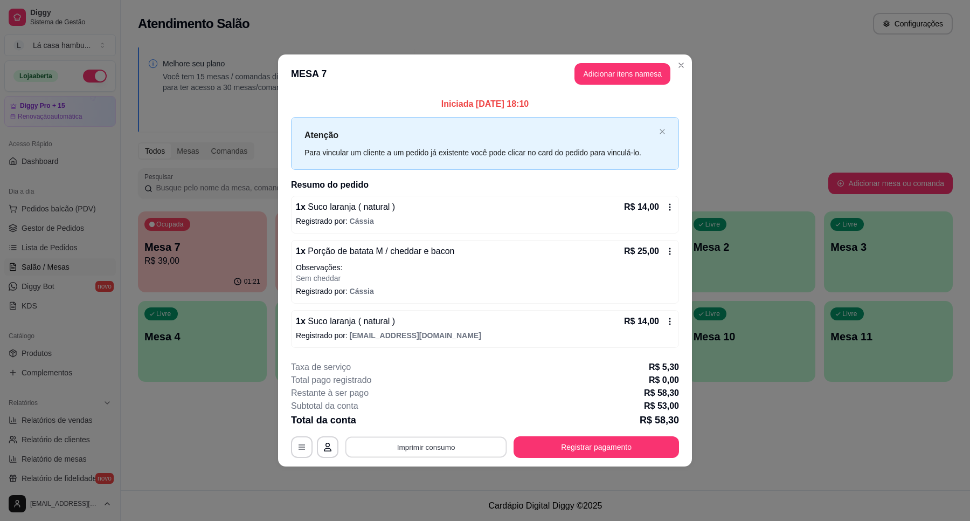
click at [424, 451] on button "Imprimir consumo" at bounding box center [427, 446] width 162 height 21
click at [430, 423] on button "IMPRESSORA" at bounding box center [429, 422] width 78 height 17
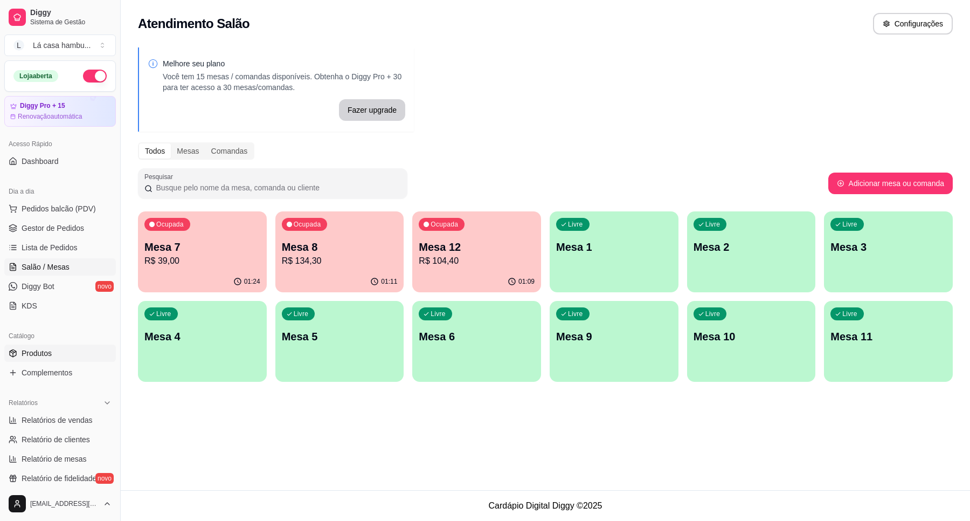
drag, startPoint x: 30, startPoint y: 357, endPoint x: 44, endPoint y: 356, distance: 14.6
click at [30, 357] on span "Produtos" at bounding box center [37, 353] width 30 height 11
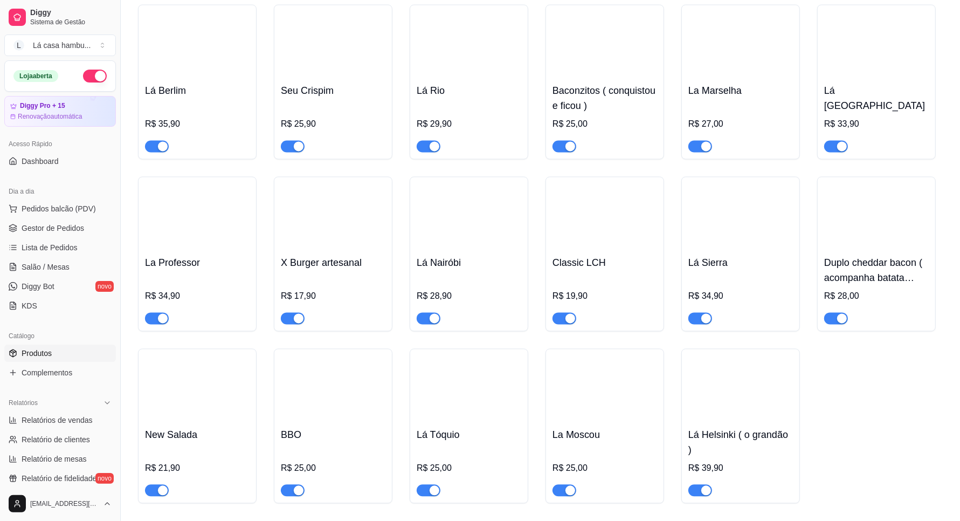
scroll to position [2040, 0]
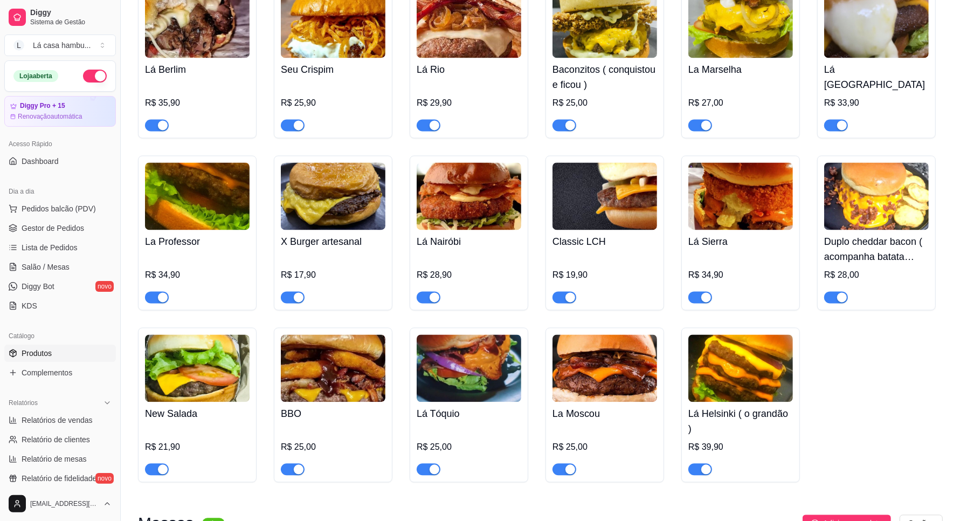
click at [327, 356] on img at bounding box center [333, 367] width 105 height 67
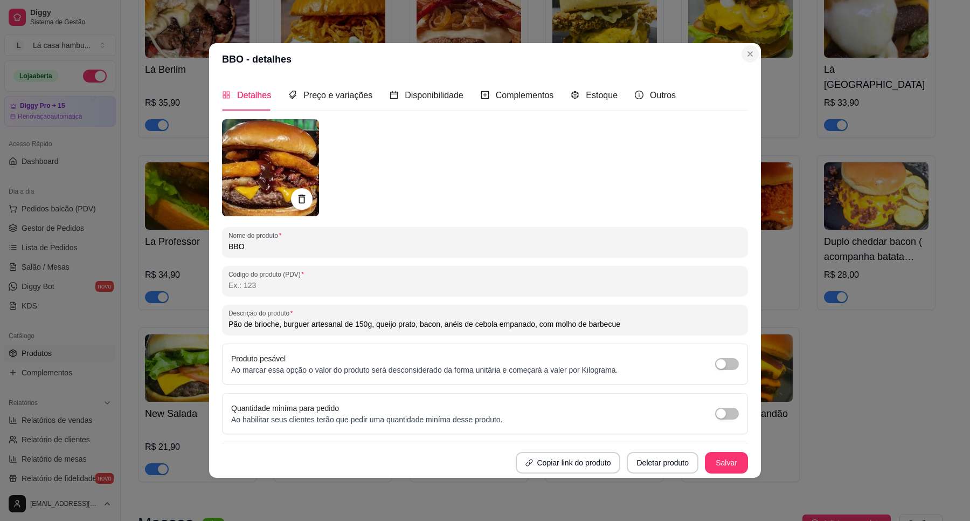
type input "Pão de brioche, burguer artesanal de 150g, queijo prato, bacon, anéis de cebola…"
drag, startPoint x: 666, startPoint y: 4, endPoint x: 744, endPoint y: 50, distance: 90.6
click at [744, 50] on section "BBO - detalhes Detalhes Preço e variações Disponibilidade Complementos Estoque …" at bounding box center [485, 260] width 552 height 434
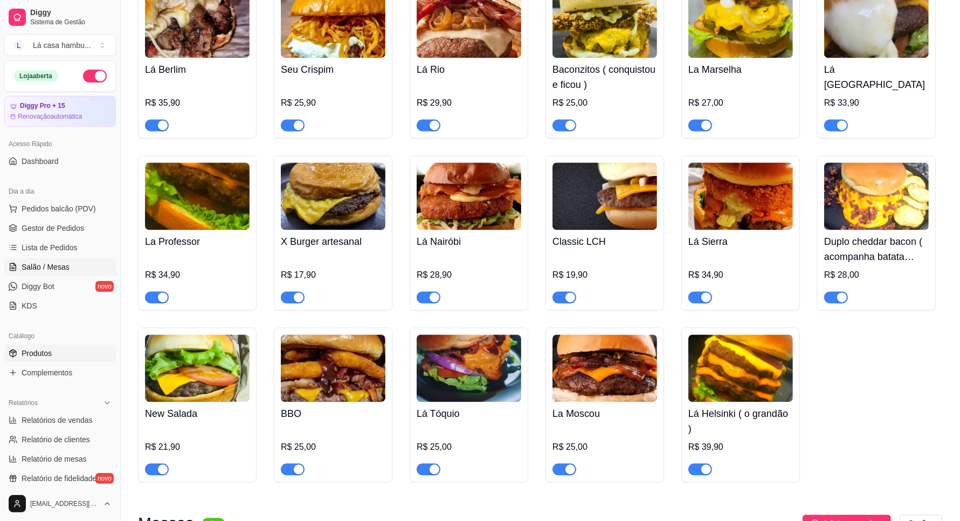
click at [76, 268] on link "Salão / Mesas" at bounding box center [60, 266] width 112 height 17
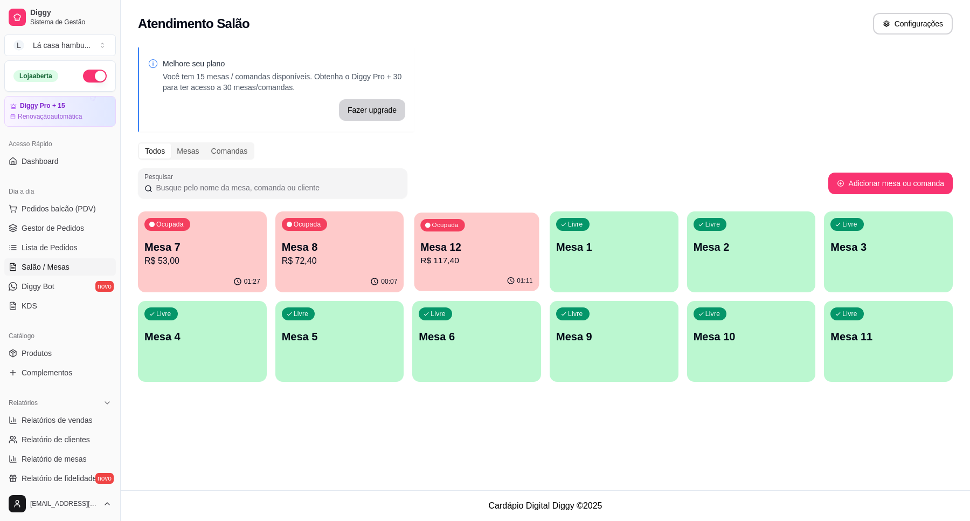
click at [475, 260] on p "R$ 117,40" at bounding box center [477, 260] width 112 height 12
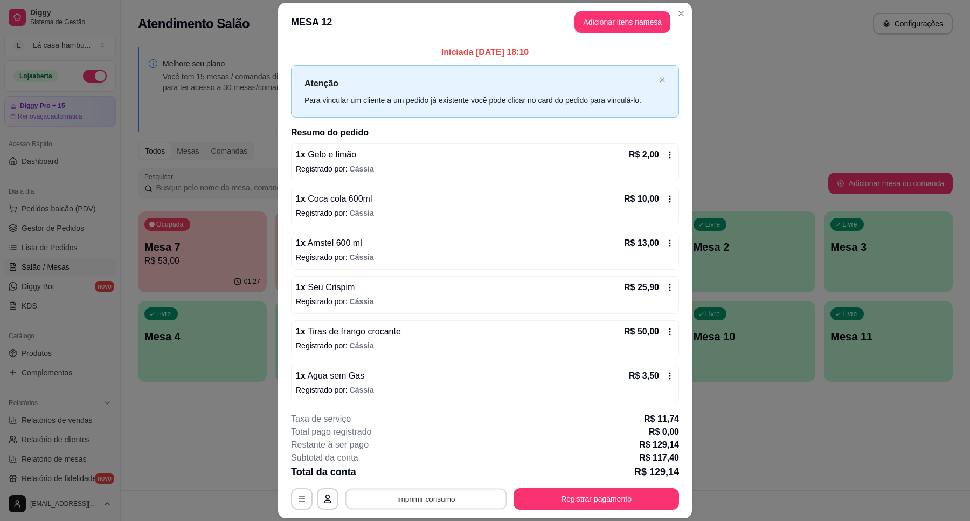
click at [467, 495] on button "Imprimir consumo" at bounding box center [427, 498] width 162 height 21
click at [437, 475] on button "IMPRESSORA" at bounding box center [424, 474] width 78 height 17
click at [686, 8] on header "MESA 12 Adicionar itens na mesa" at bounding box center [485, 22] width 414 height 39
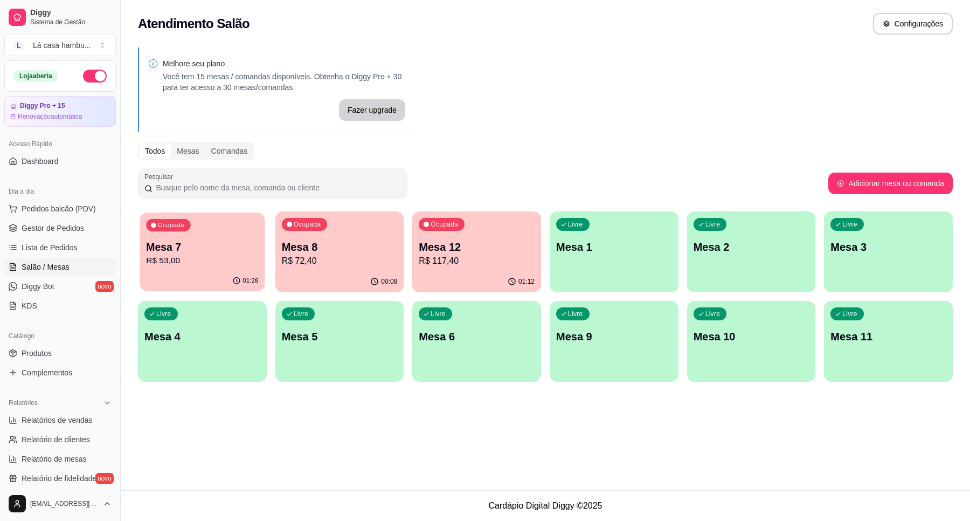
click at [203, 270] on div "Ocupada Mesa 7 R$ 53,00" at bounding box center [202, 241] width 125 height 58
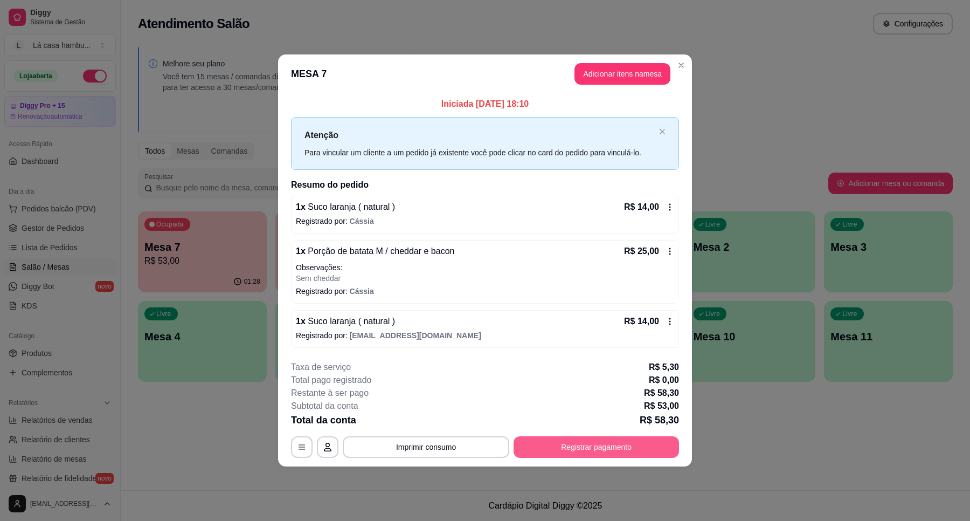
click at [587, 444] on button "Registrar pagamento" at bounding box center [596, 447] width 165 height 22
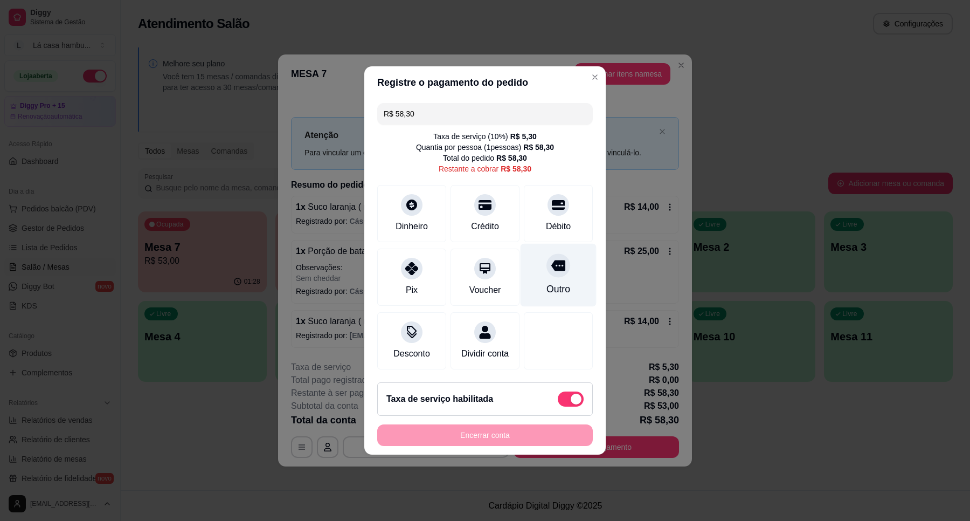
click at [551, 263] on icon at bounding box center [558, 265] width 14 height 11
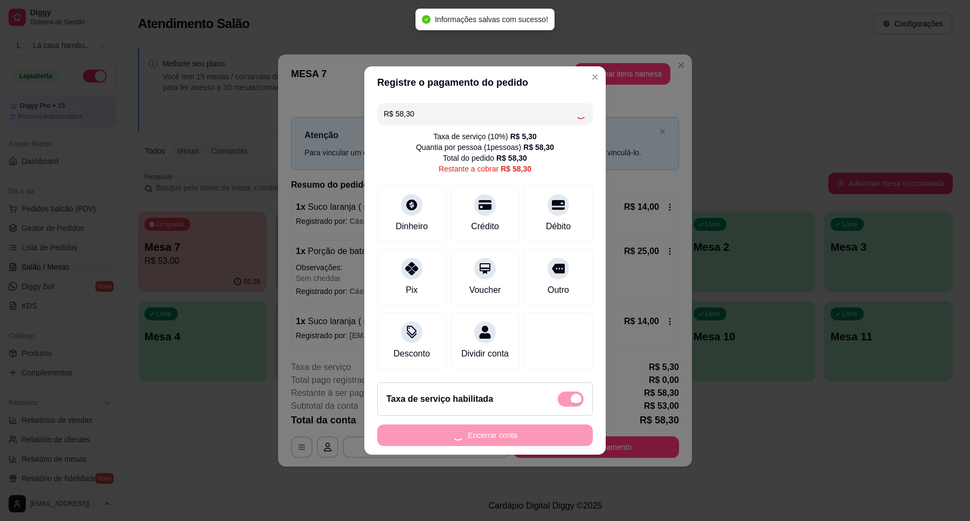
type input "R$ 0,00"
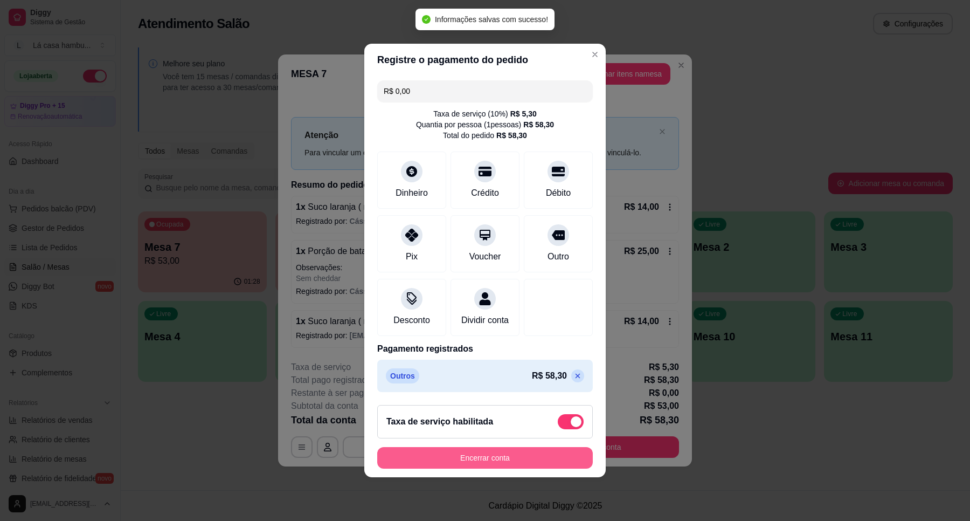
click at [495, 461] on button "Encerrar conta" at bounding box center [485, 458] width 216 height 22
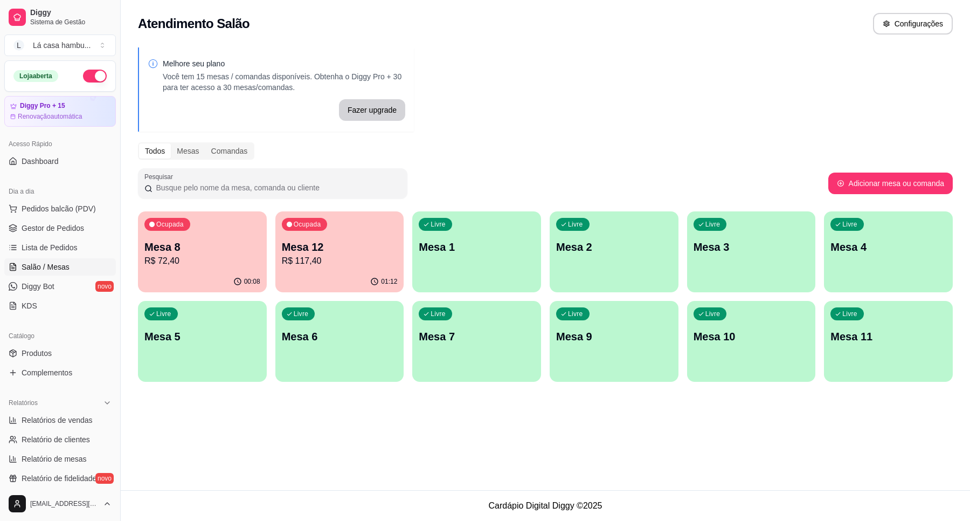
click at [385, 261] on p "R$ 117,40" at bounding box center [340, 260] width 116 height 13
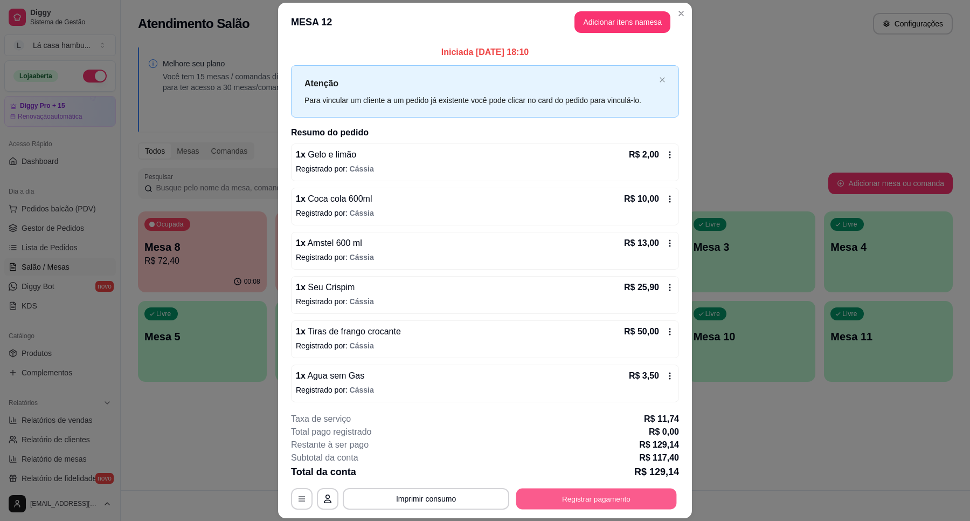
click at [548, 497] on button "Registrar pagamento" at bounding box center [596, 498] width 161 height 21
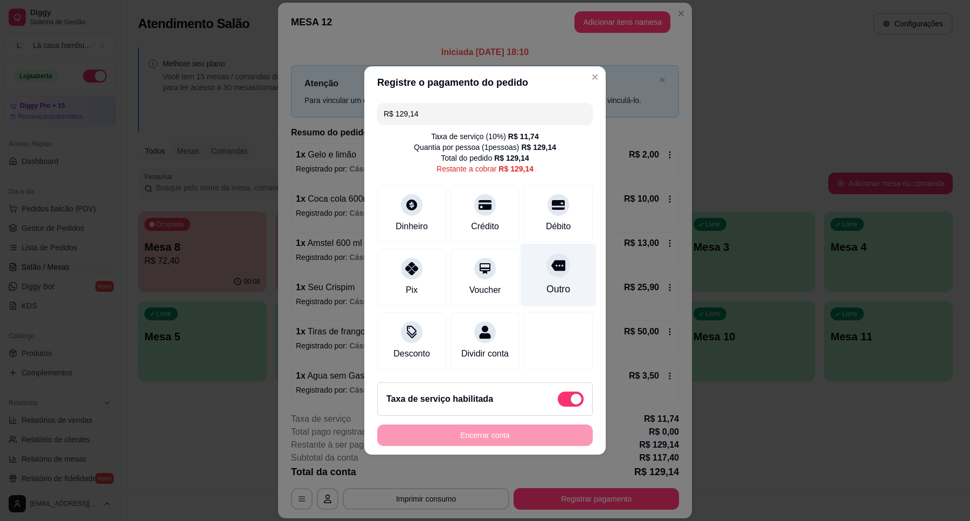
click at [557, 260] on icon at bounding box center [558, 265] width 14 height 11
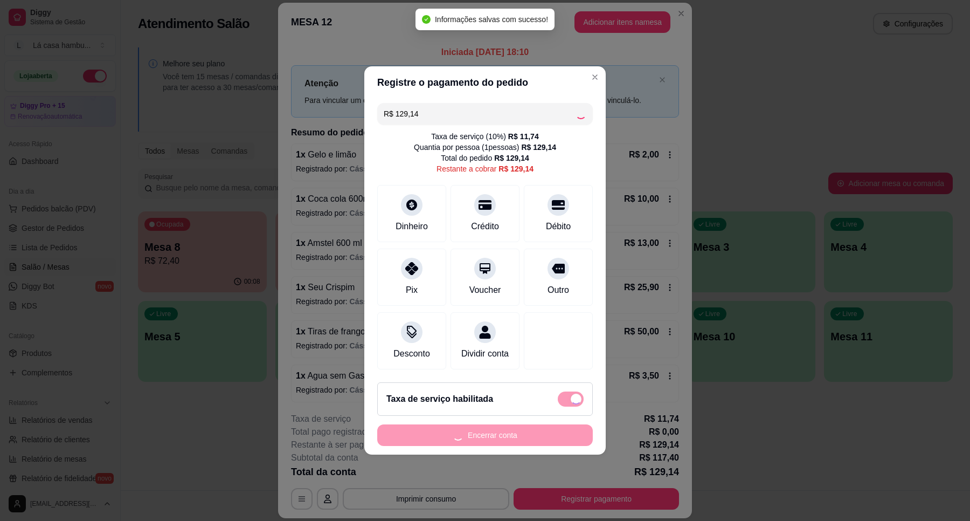
type input "R$ 0,00"
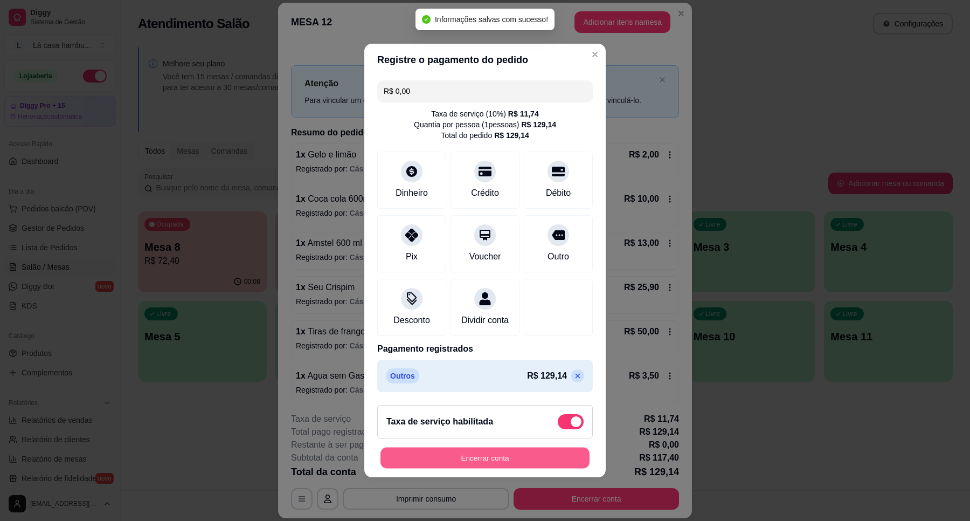
click at [491, 462] on button "Encerrar conta" at bounding box center [485, 457] width 209 height 21
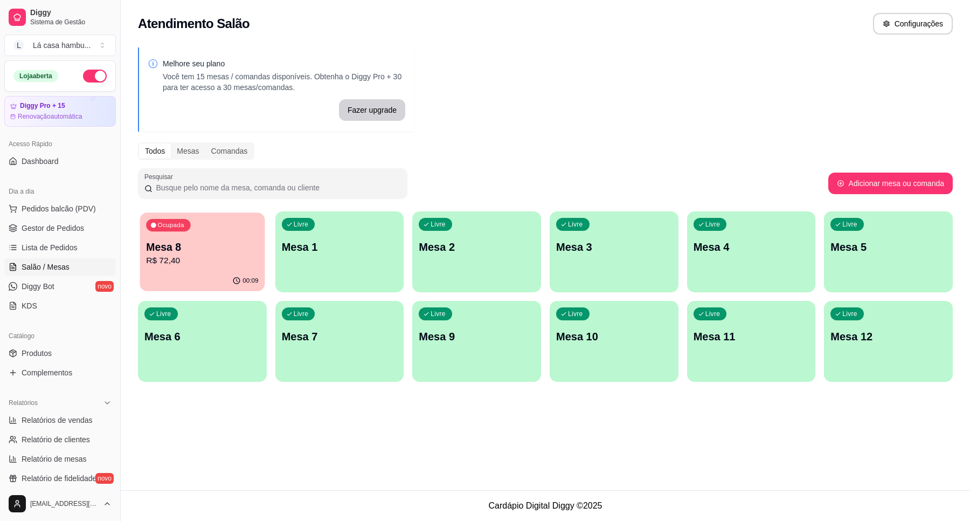
click at [195, 257] on div "Mesa 8 R$ 72,40" at bounding box center [202, 253] width 112 height 27
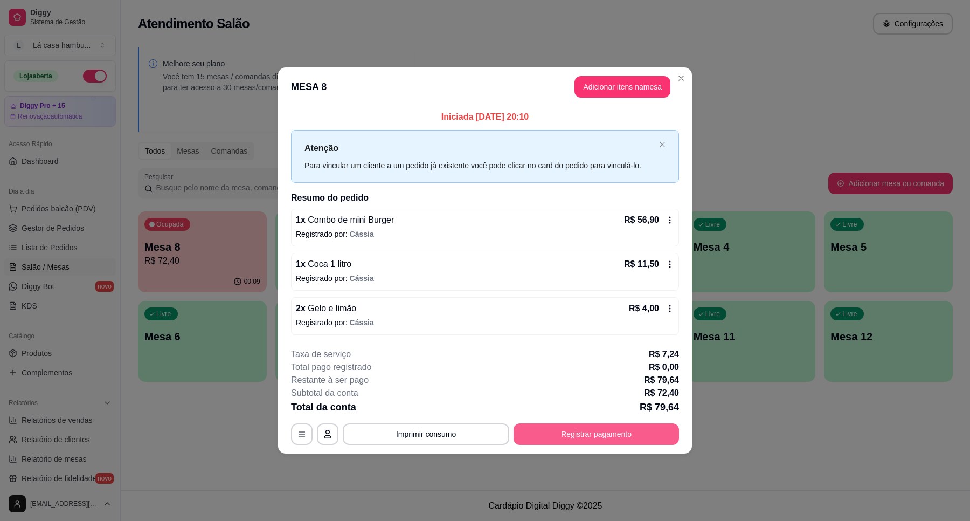
click at [594, 432] on button "Registrar pagamento" at bounding box center [596, 434] width 165 height 22
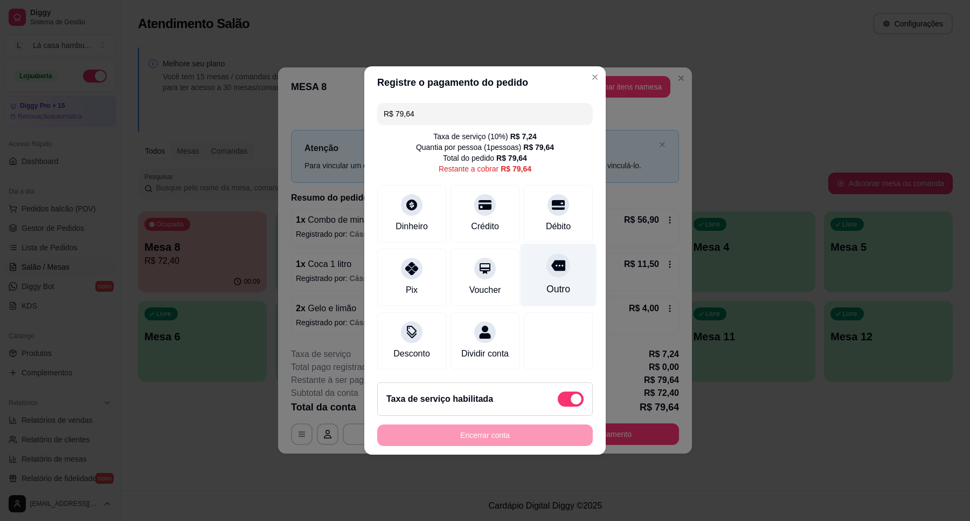
click at [554, 258] on icon at bounding box center [558, 265] width 14 height 14
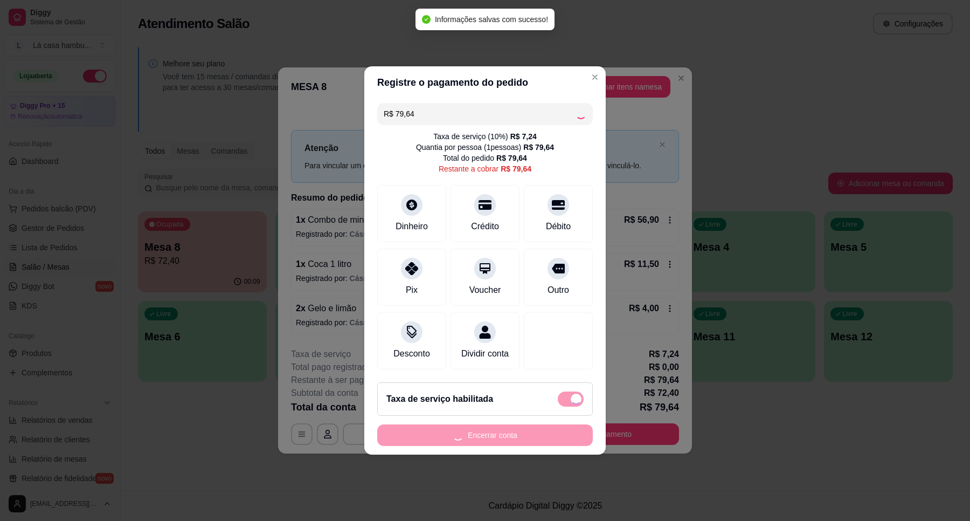
type input "R$ 0,00"
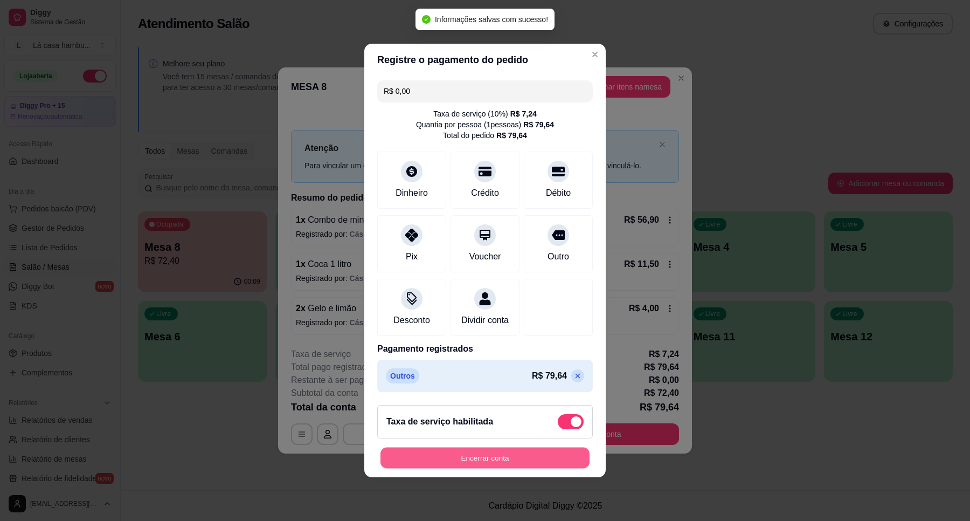
click at [521, 461] on button "Encerrar conta" at bounding box center [485, 457] width 209 height 21
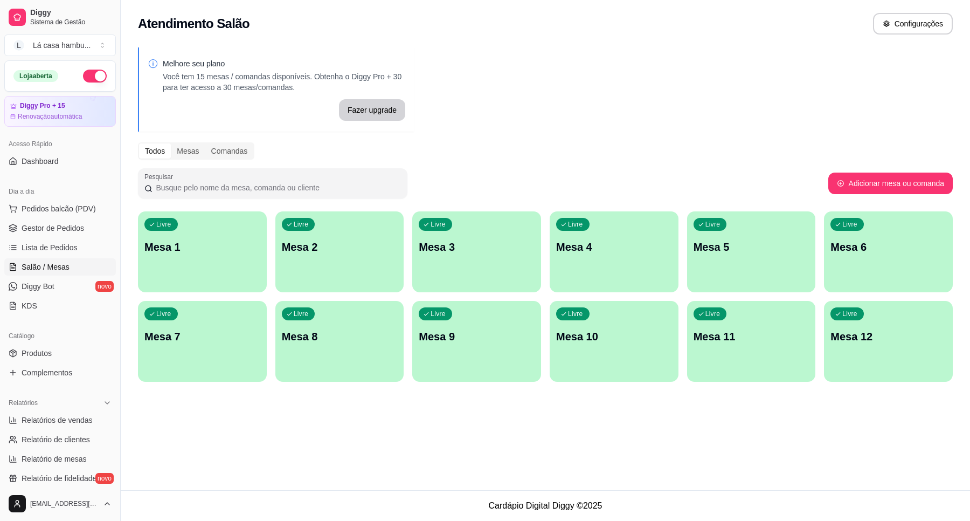
click at [58, 271] on span "Salão / Mesas" at bounding box center [46, 266] width 48 height 11
click at [329, 343] on p "Mesa 8" at bounding box center [340, 336] width 116 height 15
click at [351, 347] on div "Livre Mesa 8" at bounding box center [339, 335] width 125 height 66
